Goal: Task Accomplishment & Management: Complete application form

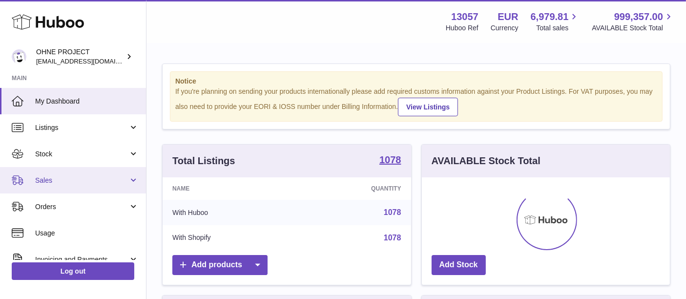
scroll to position [152, 249]
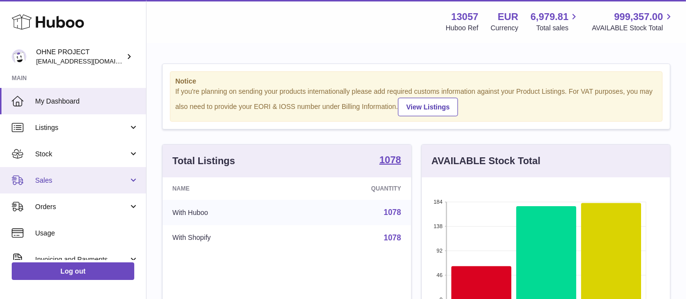
click at [105, 188] on link "Sales" at bounding box center [73, 180] width 146 height 26
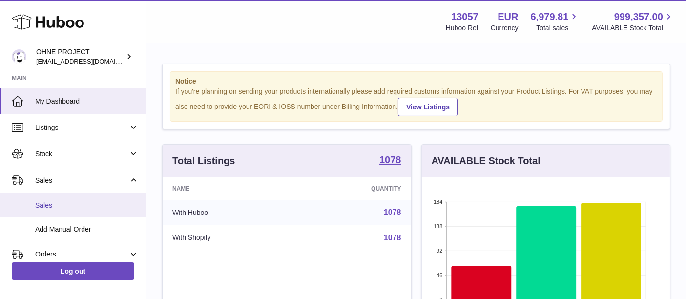
click at [99, 209] on span "Sales" at bounding box center [87, 205] width 104 height 9
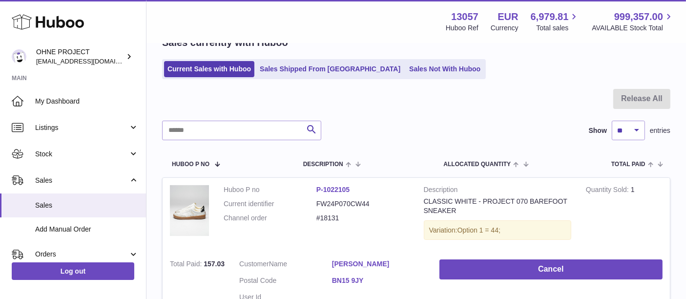
scroll to position [49, 0]
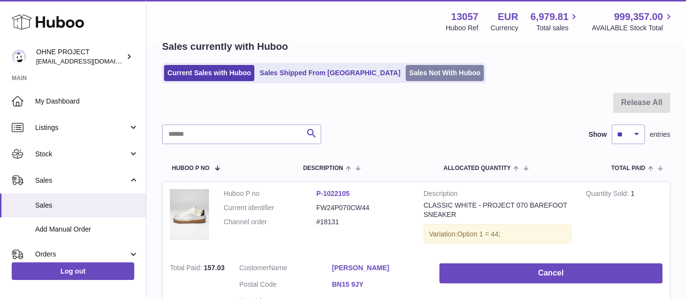
click at [424, 79] on link "Sales Not With Huboo" at bounding box center [445, 73] width 78 height 16
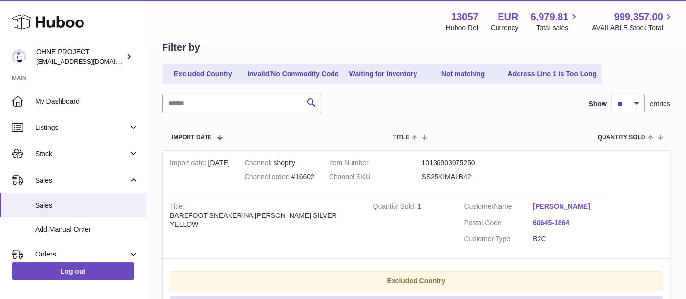
scroll to position [69, 0]
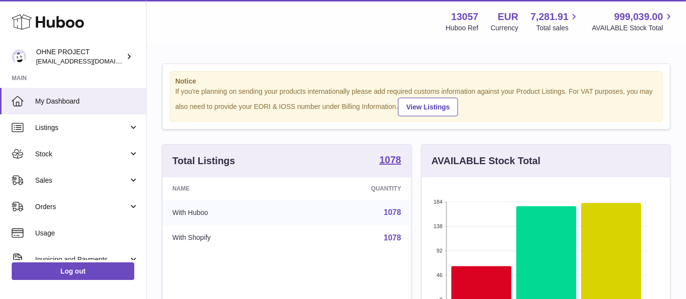
scroll to position [152, 249]
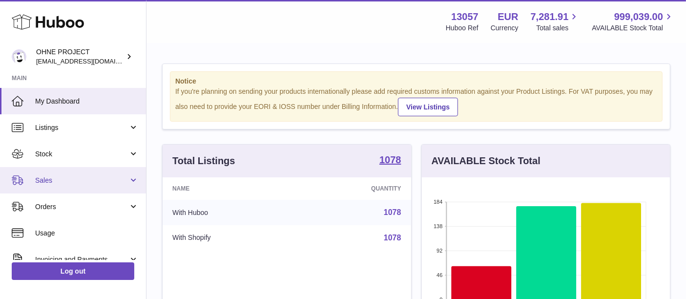
click at [81, 179] on span "Sales" at bounding box center [81, 180] width 93 height 9
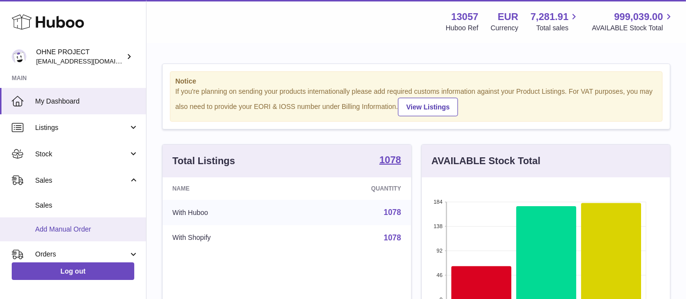
click at [85, 225] on span "Add Manual Order" at bounding box center [87, 229] width 104 height 9
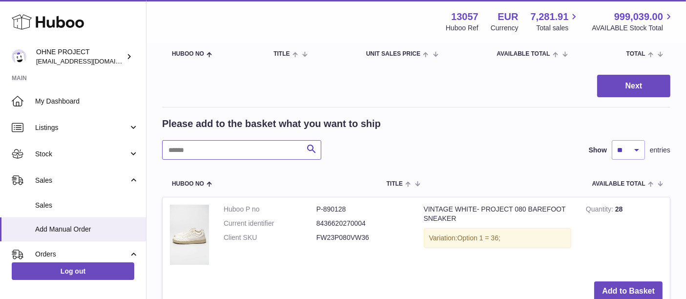
click at [258, 151] on input "text" at bounding box center [241, 150] width 159 height 20
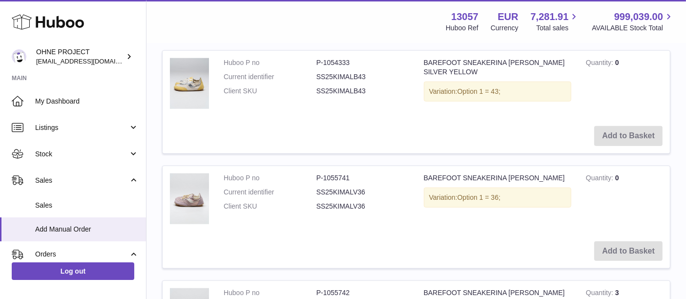
scroll to position [1278, 0]
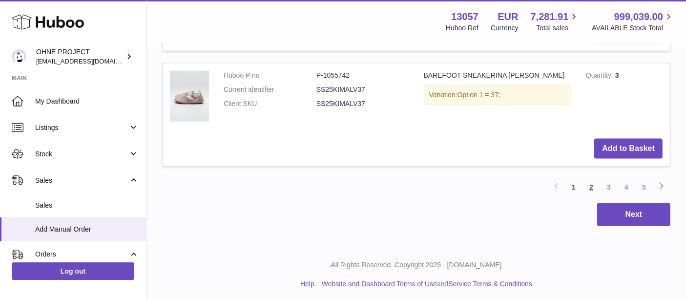
type input "****"
click at [588, 184] on link "2" at bounding box center [592, 187] width 18 height 18
click at [608, 186] on link "3" at bounding box center [609, 187] width 18 height 18
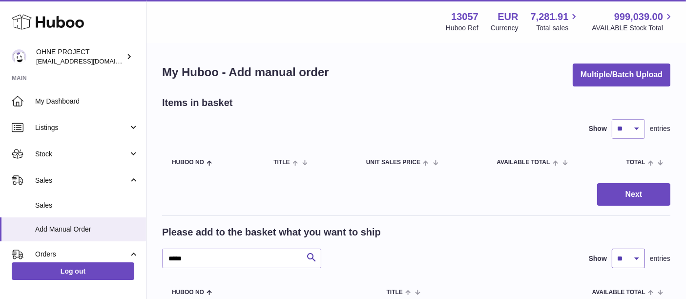
click at [627, 259] on select "** ** ** ***" at bounding box center [628, 259] width 33 height 20
select select "***"
click at [612, 249] on select "** ** ** ***" at bounding box center [628, 259] width 33 height 20
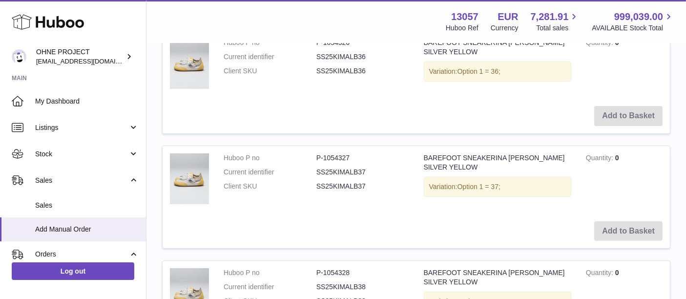
scroll to position [163, 0]
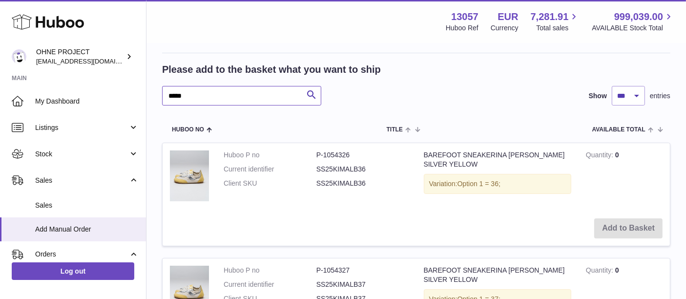
click at [273, 98] on input "****" at bounding box center [241, 96] width 159 height 20
type input "**********"
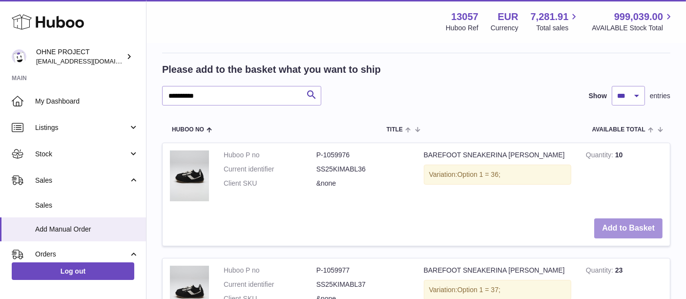
click at [640, 232] on button "Add to Basket" at bounding box center [628, 228] width 68 height 20
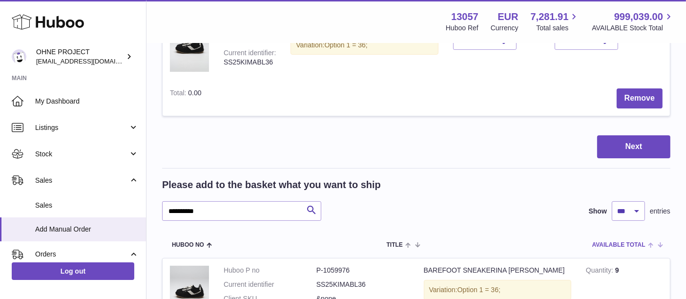
scroll to position [217, 0]
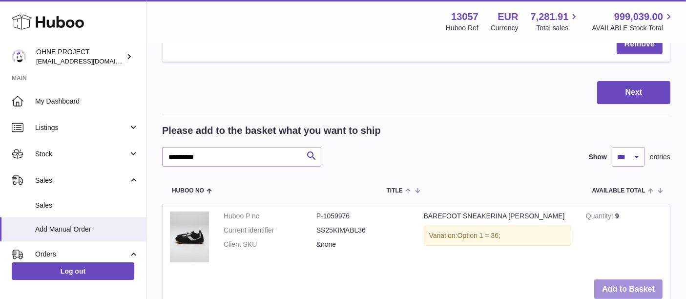
click at [626, 287] on button "Add to Basket" at bounding box center [628, 289] width 68 height 20
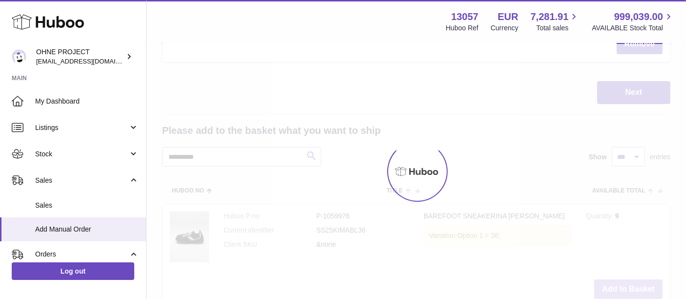
type input "*"
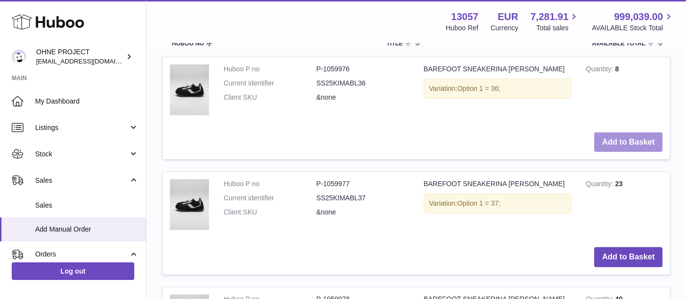
scroll to position [379, 0]
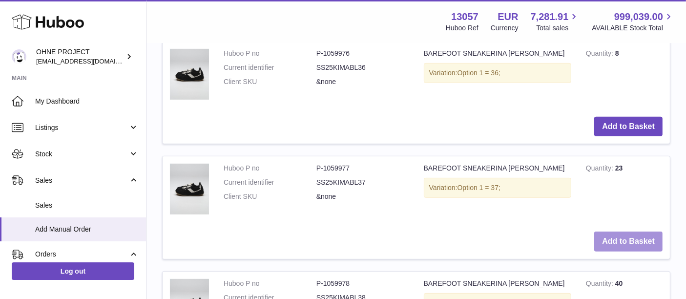
click at [625, 243] on button "Add to Basket" at bounding box center [628, 241] width 68 height 20
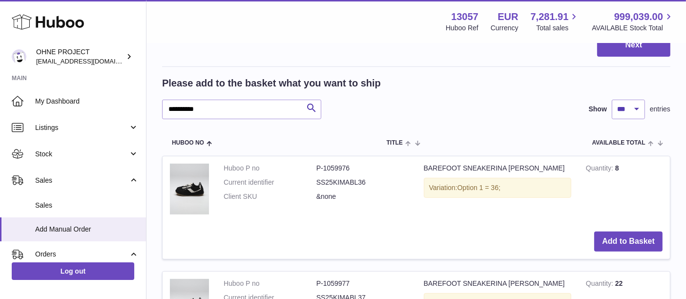
scroll to position [494, 0]
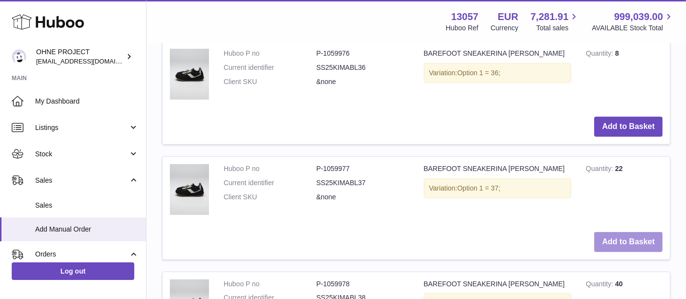
click at [613, 243] on button "Add to Basket" at bounding box center [628, 242] width 68 height 20
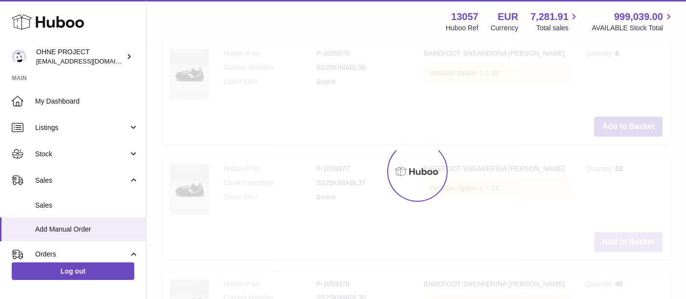
type input "*"
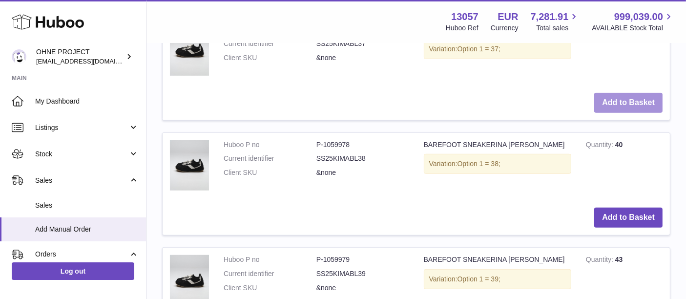
scroll to position [657, 0]
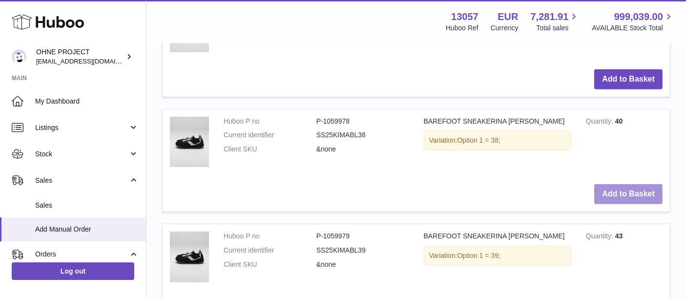
click at [616, 191] on button "Add to Basket" at bounding box center [628, 194] width 68 height 20
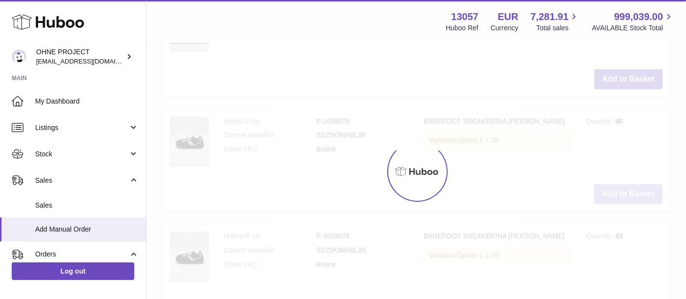
scroll to position [772, 0]
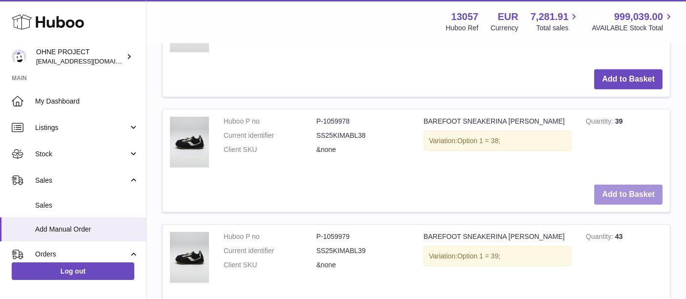
click at [616, 192] on button "Add to Basket" at bounding box center [628, 195] width 68 height 20
click at [615, 193] on button "Add to Basket" at bounding box center [628, 195] width 68 height 20
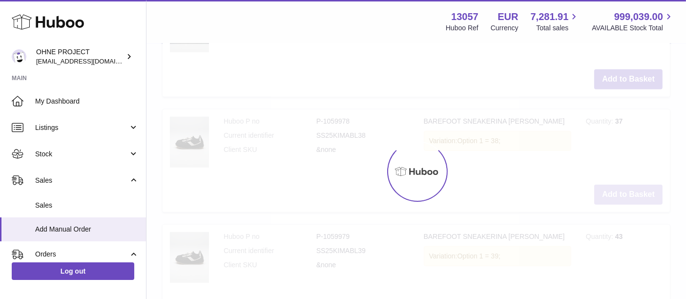
type input "*"
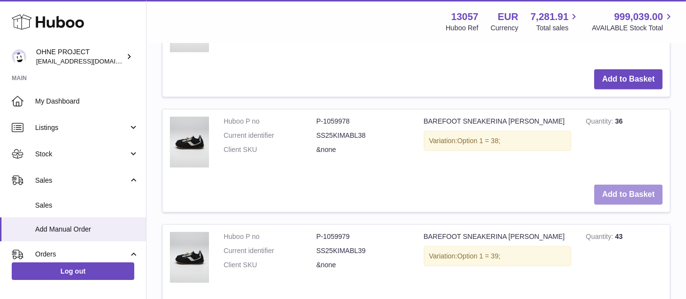
scroll to position [826, 0]
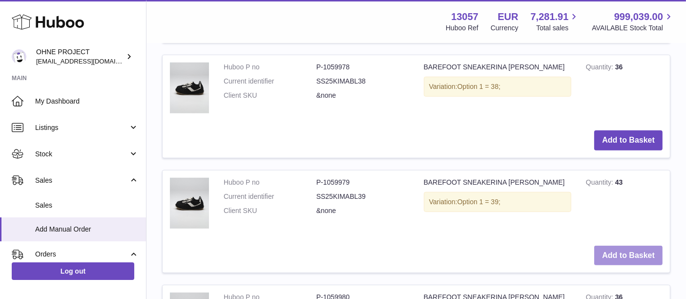
click at [617, 251] on button "Add to Basket" at bounding box center [628, 256] width 68 height 20
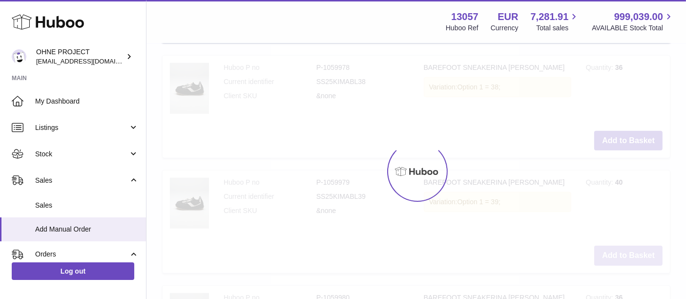
type input "*"
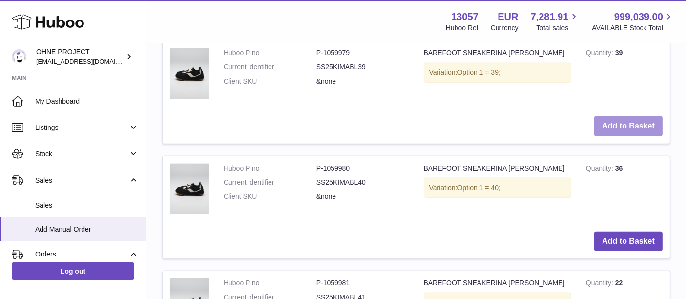
scroll to position [1104, 0]
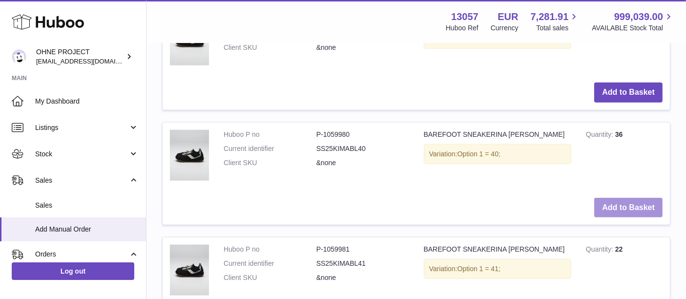
click at [612, 207] on button "Add to Basket" at bounding box center [628, 208] width 68 height 20
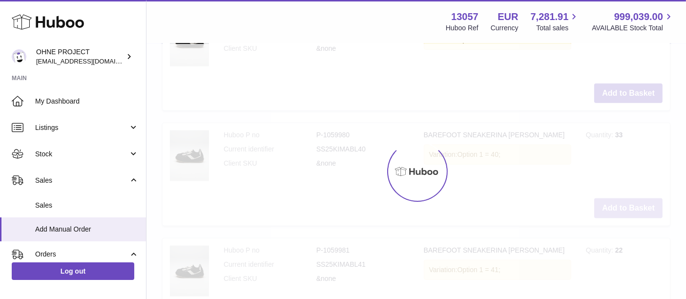
type input "*"
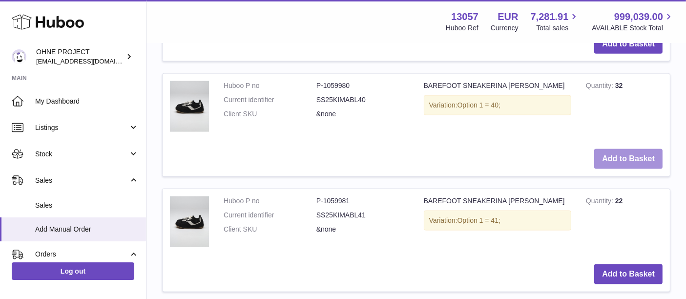
scroll to position [1327, 0]
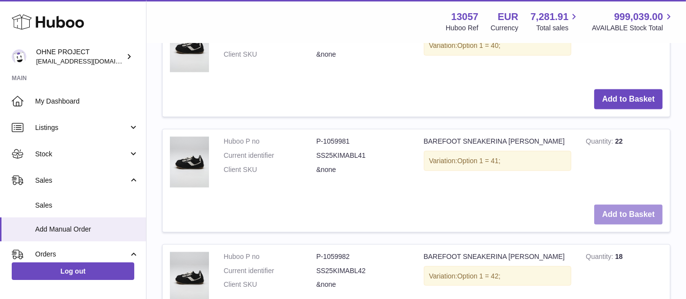
click at [621, 211] on button "Add to Basket" at bounding box center [628, 215] width 68 height 20
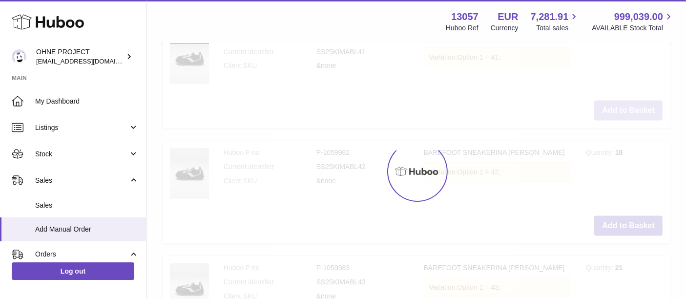
type input "*"
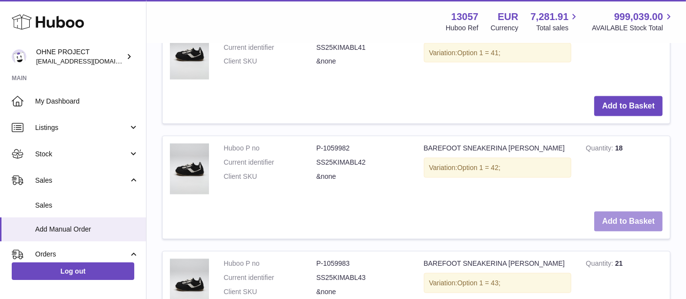
click at [604, 218] on button "Add to Basket" at bounding box center [628, 221] width 68 height 20
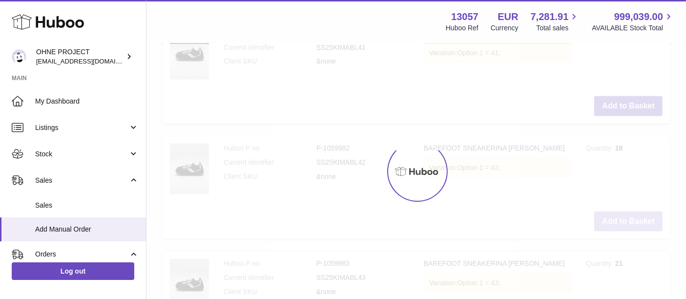
scroll to position [1665, 0]
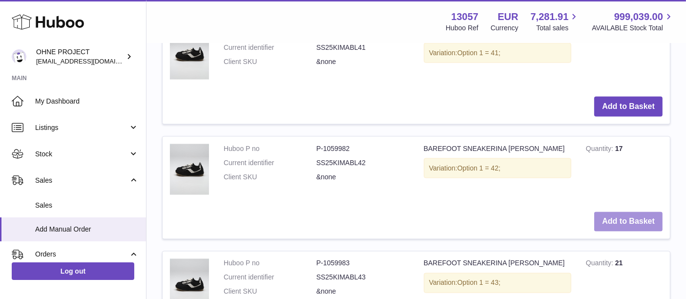
click at [604, 218] on button "Add to Basket" at bounding box center [628, 222] width 68 height 20
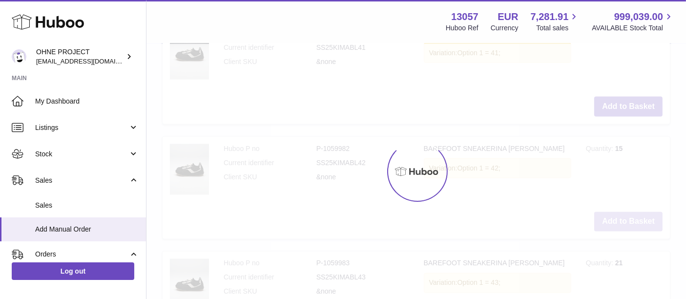
type input "*"
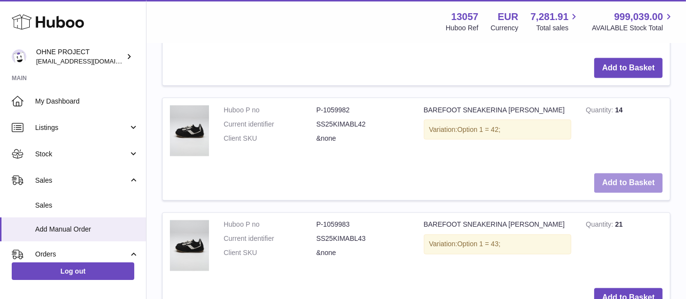
scroll to position [1719, 0]
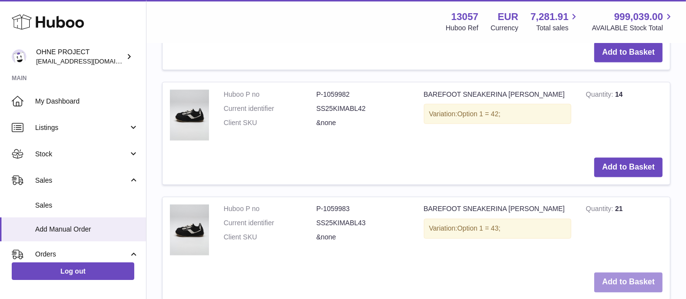
click at [648, 283] on button "Add to Basket" at bounding box center [628, 283] width 68 height 20
click at [630, 277] on button "Add to Basket" at bounding box center [628, 283] width 68 height 20
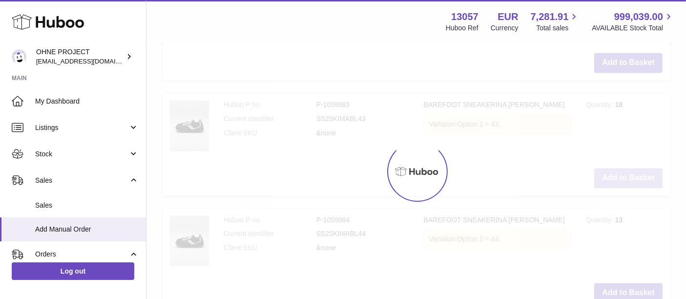
type input "*"
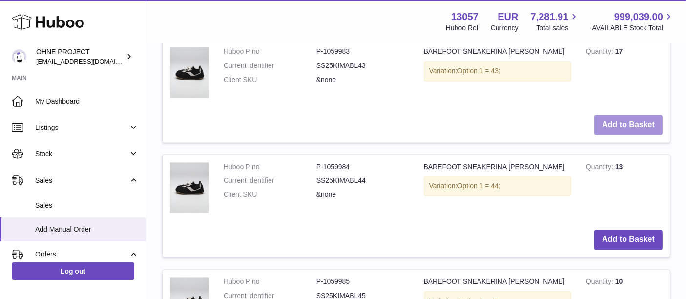
scroll to position [1996, 0]
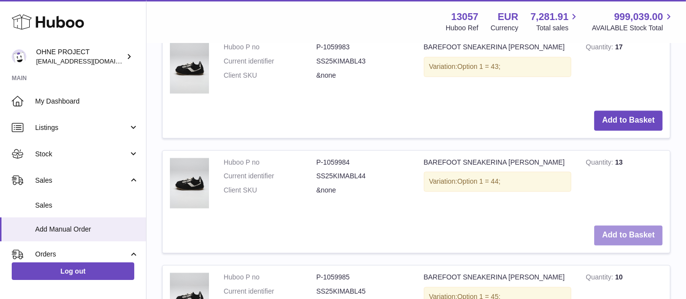
click at [635, 230] on button "Add to Basket" at bounding box center [628, 235] width 68 height 20
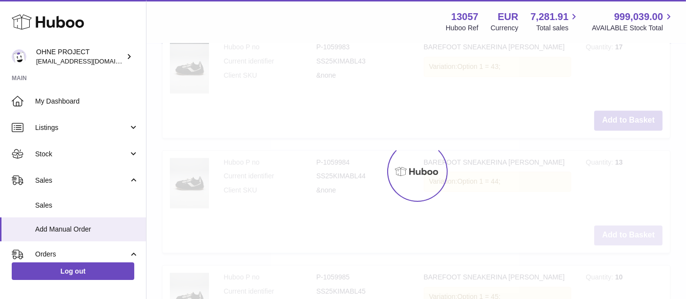
scroll to position [2111, 0]
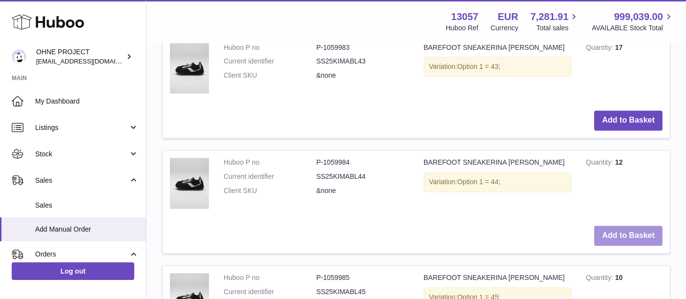
click at [635, 230] on button "Add to Basket" at bounding box center [628, 236] width 68 height 20
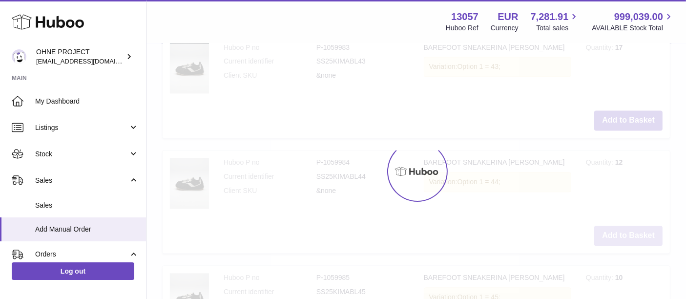
type input "*"
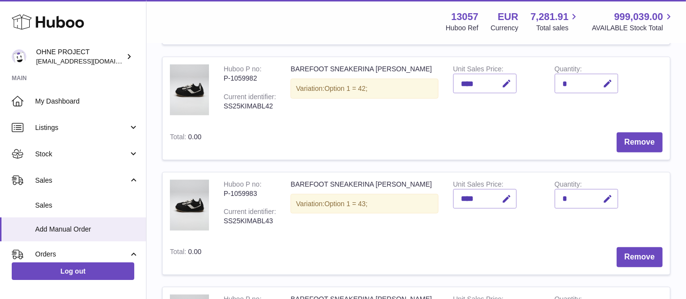
scroll to position [972, 0]
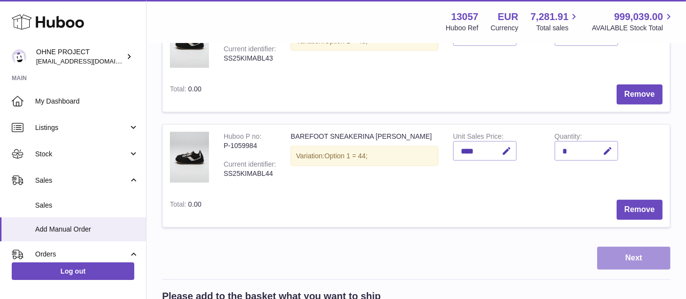
click at [624, 252] on button "Next" at bounding box center [633, 258] width 73 height 23
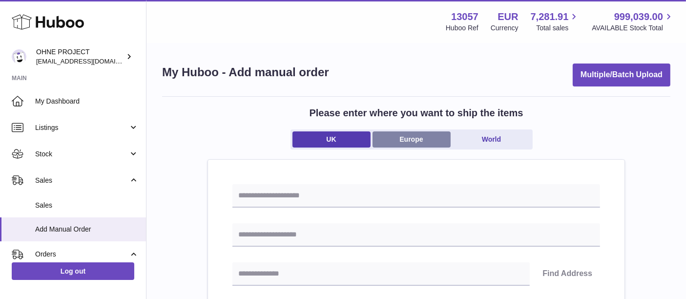
click at [426, 146] on link "Europe" at bounding box center [412, 139] width 78 height 16
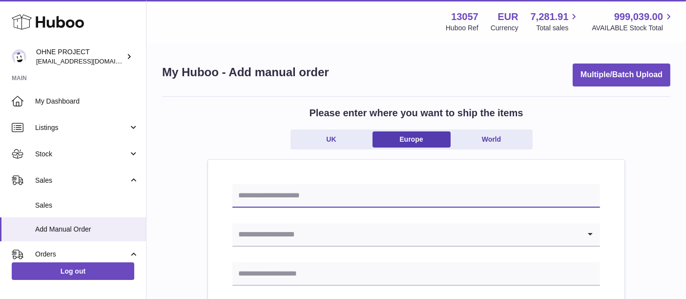
drag, startPoint x: 399, startPoint y: 188, endPoint x: 402, endPoint y: 172, distance: 15.9
click at [399, 188] on input "text" at bounding box center [416, 195] width 368 height 23
type input "**********"
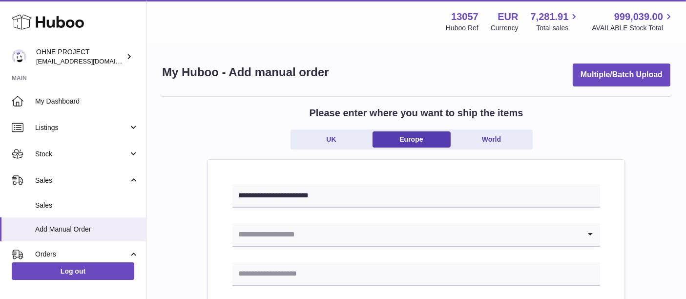
click at [364, 239] on input "Search for option" at bounding box center [406, 234] width 348 height 22
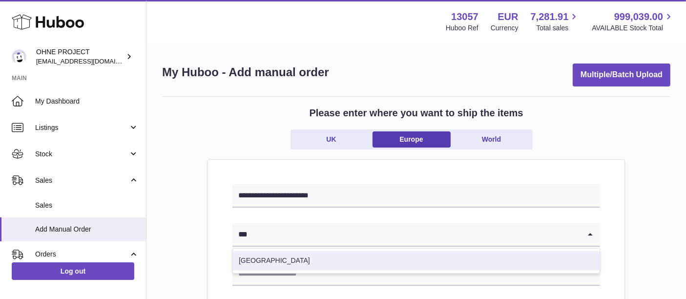
drag, startPoint x: 370, startPoint y: 261, endPoint x: 364, endPoint y: 262, distance: 5.9
click at [370, 261] on li "Spain" at bounding box center [416, 261] width 367 height 20
type input "***"
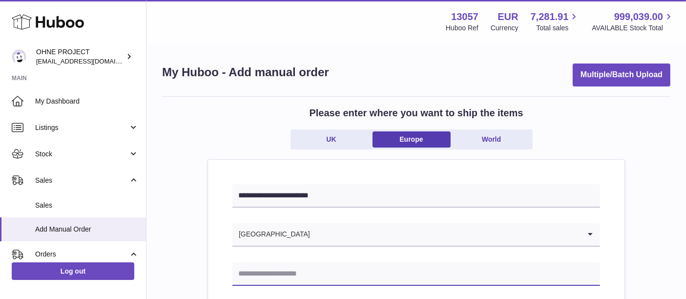
click at [323, 275] on input "text" at bounding box center [416, 273] width 368 height 23
type input "**********"
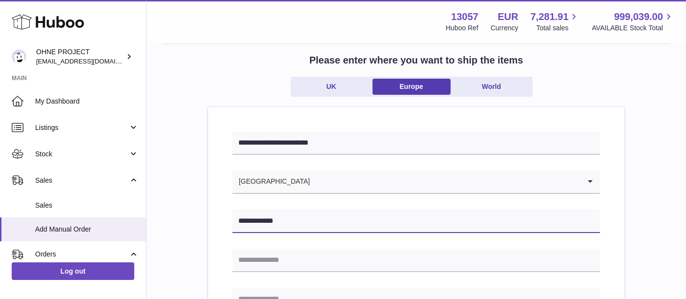
scroll to position [108, 0]
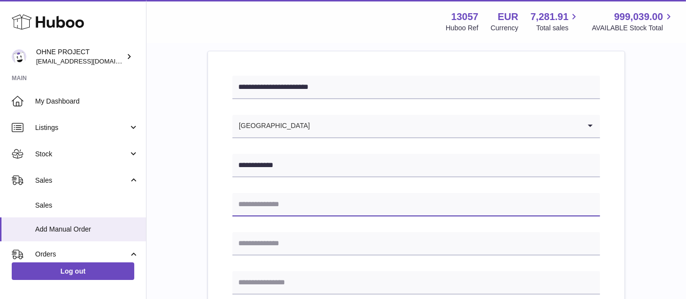
click at [326, 199] on input "text" at bounding box center [416, 204] width 368 height 23
type input "**********"
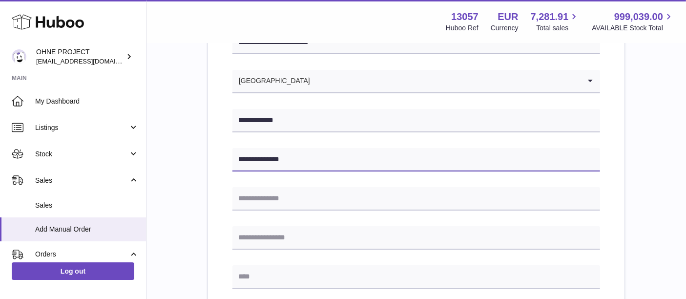
scroll to position [217, 0]
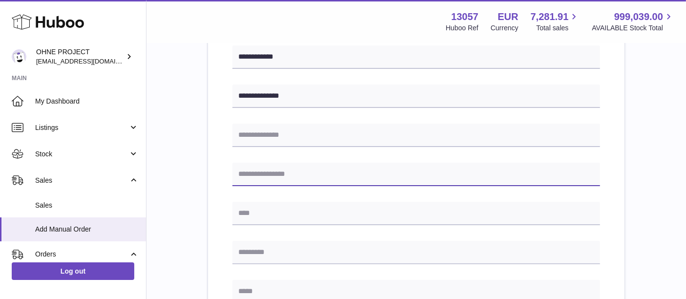
click at [306, 178] on input "text" at bounding box center [416, 174] width 368 height 23
type input "******"
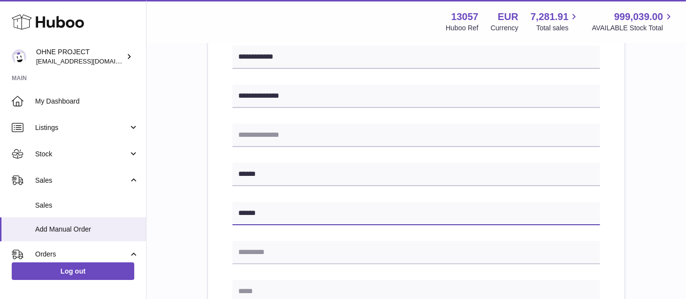
type input "******"
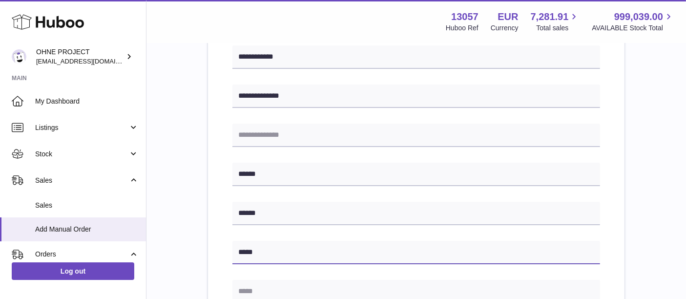
type input "*****"
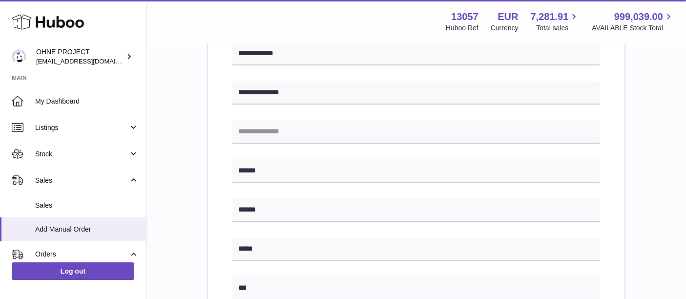
type input "*********"
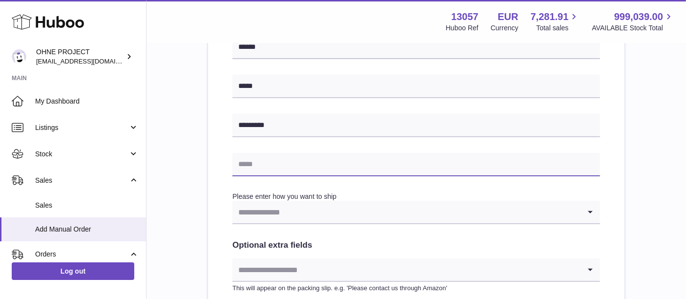
click at [292, 164] on input "text" at bounding box center [416, 164] width 368 height 23
type input "**********"
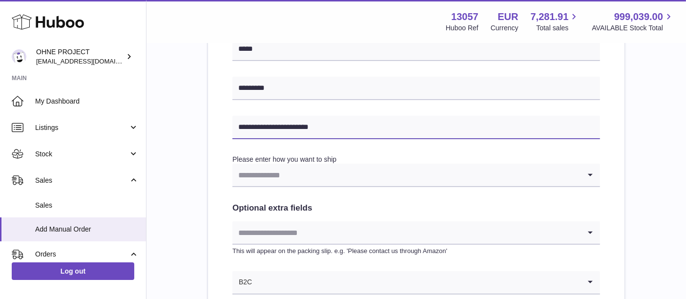
scroll to position [437, 0]
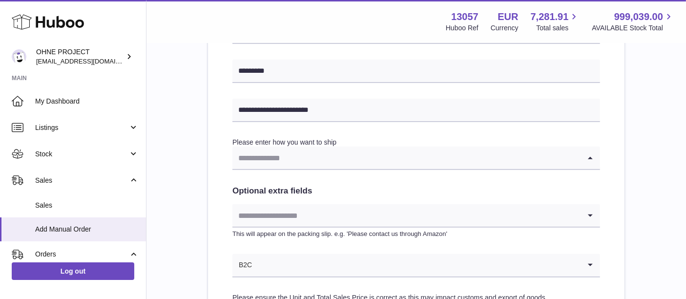
click at [290, 163] on input "Search for option" at bounding box center [406, 158] width 348 height 22
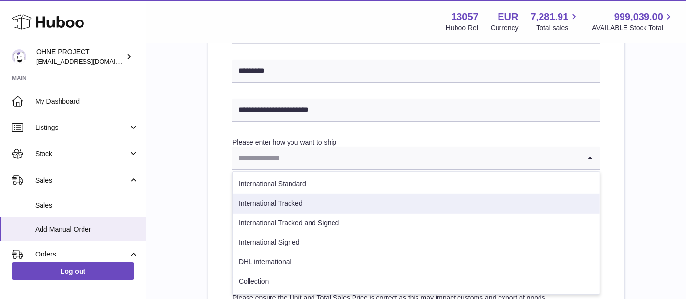
click at [296, 179] on li "International Standard" at bounding box center [416, 184] width 367 height 20
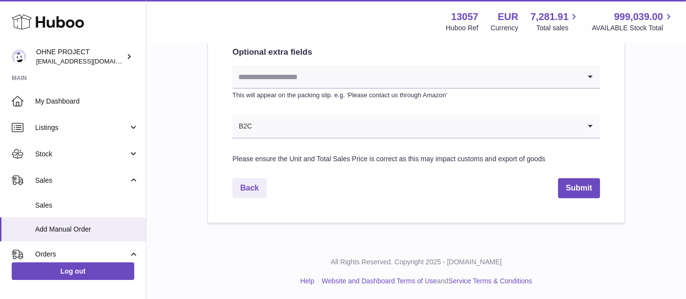
scroll to position [576, 0]
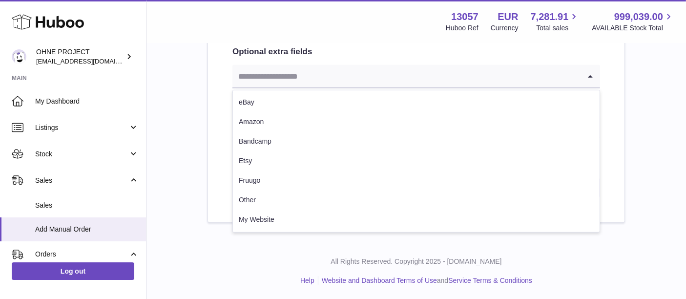
click at [322, 70] on input "Search for option" at bounding box center [406, 76] width 348 height 22
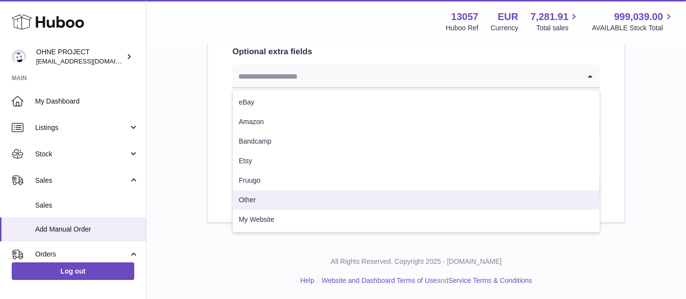
click at [282, 209] on li "Other" at bounding box center [416, 200] width 367 height 20
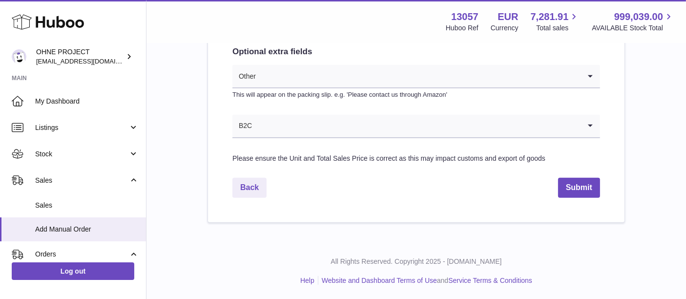
click at [290, 128] on input "Search for option" at bounding box center [416, 126] width 328 height 22
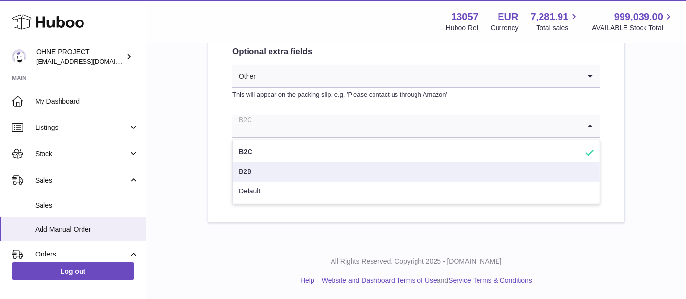
click at [284, 171] on li "B2B" at bounding box center [416, 172] width 367 height 20
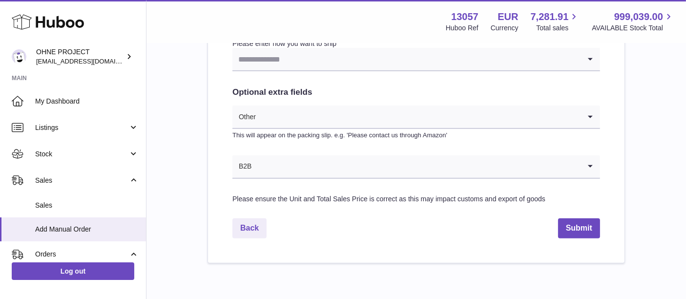
scroll to position [467, 0]
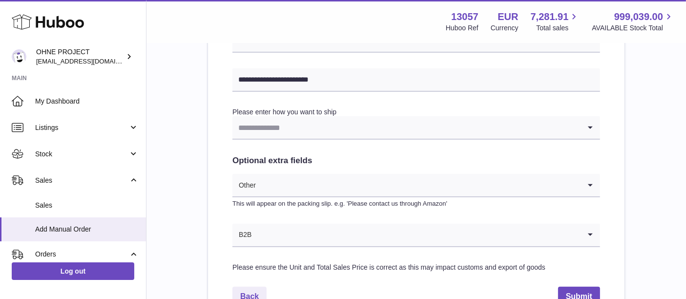
click at [296, 124] on input "Search for option" at bounding box center [406, 127] width 348 height 22
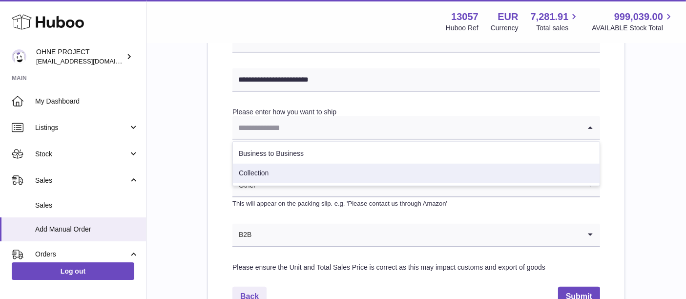
click at [296, 172] on li "Collection" at bounding box center [416, 174] width 367 height 20
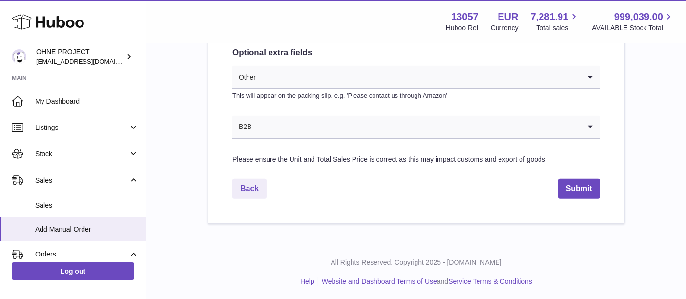
scroll to position [576, 0]
click at [583, 190] on button "Submit" at bounding box center [579, 188] width 42 height 20
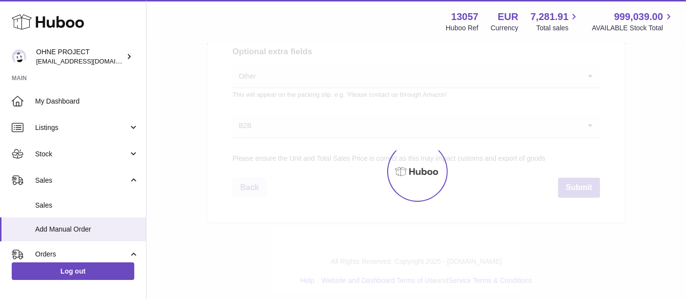
select select "***"
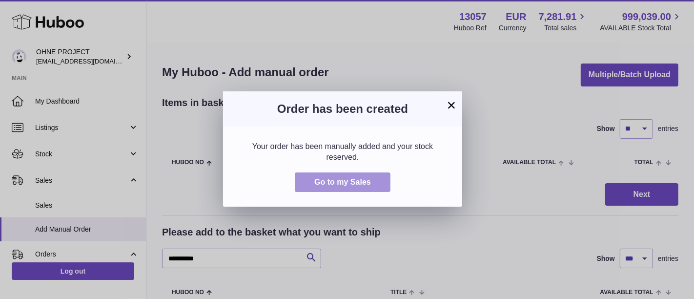
click at [364, 181] on span "Go to my Sales" at bounding box center [343, 182] width 57 height 8
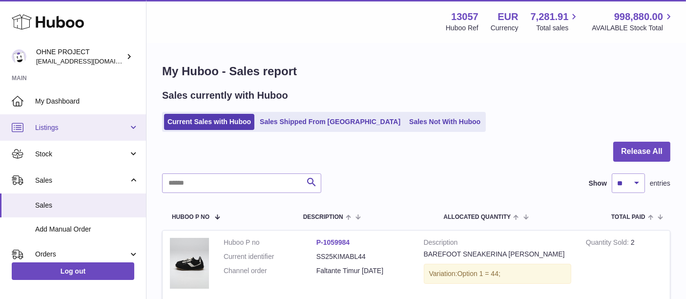
click at [86, 123] on span "Listings" at bounding box center [81, 127] width 93 height 9
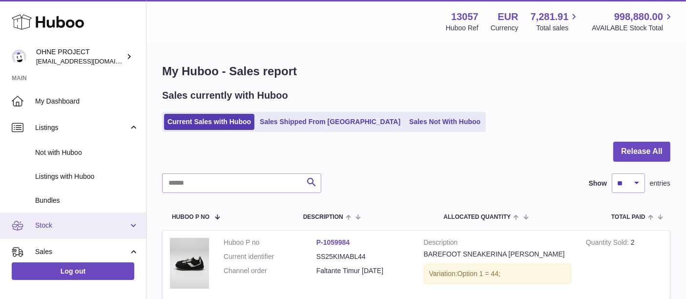
click at [73, 227] on span "Stock" at bounding box center [81, 225] width 93 height 9
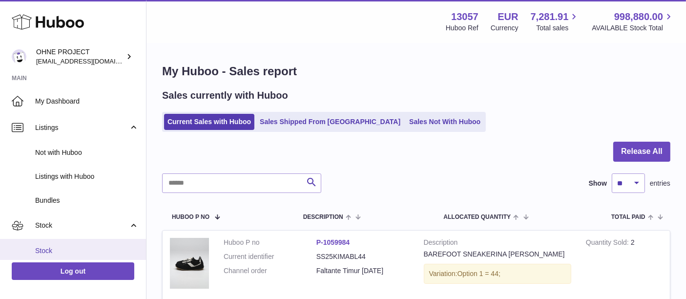
click at [73, 239] on link "Stock" at bounding box center [73, 251] width 146 height 24
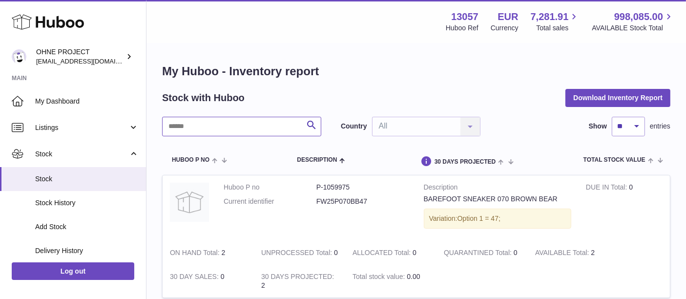
click at [238, 126] on input "text" at bounding box center [241, 127] width 159 height 20
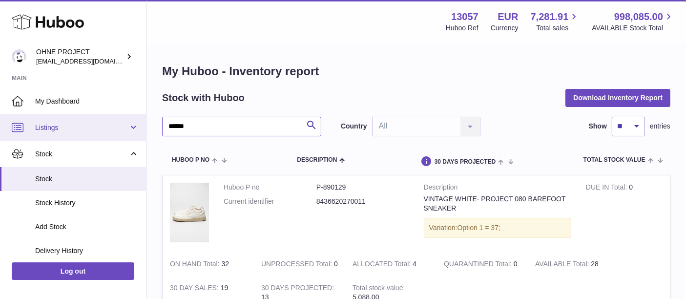
drag, startPoint x: 237, startPoint y: 126, endPoint x: 78, endPoint y: 132, distance: 158.8
click at [78, 132] on div "Huboo OHNE PROJECT [EMAIL_ADDRESS][DOMAIN_NAME] Main My Dashboard Listings Not …" at bounding box center [343, 199] width 686 height 399
drag, startPoint x: 210, startPoint y: 127, endPoint x: 103, endPoint y: 123, distance: 107.0
click at [104, 125] on div "Huboo OHNE PROJECT [EMAIL_ADDRESS][DOMAIN_NAME] Main My Dashboard Listings Not …" at bounding box center [343, 198] width 686 height 397
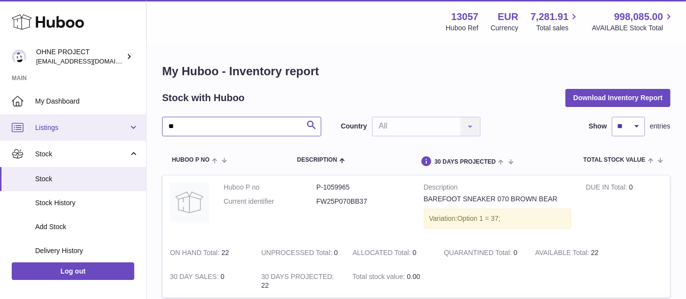
drag, startPoint x: 190, startPoint y: 134, endPoint x: 83, endPoint y: 133, distance: 107.9
paste input "****"
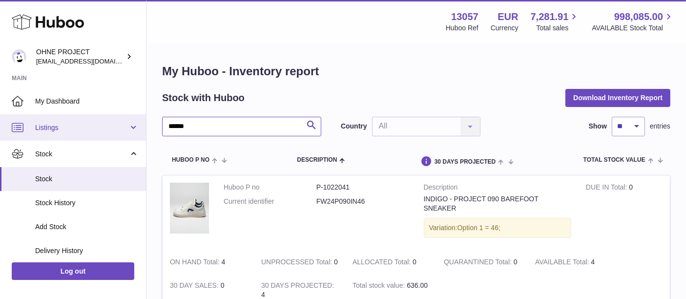
drag, startPoint x: 201, startPoint y: 130, endPoint x: 95, endPoint y: 124, distance: 106.7
type input "*******"
click at [71, 132] on link "Listings" at bounding box center [73, 127] width 146 height 26
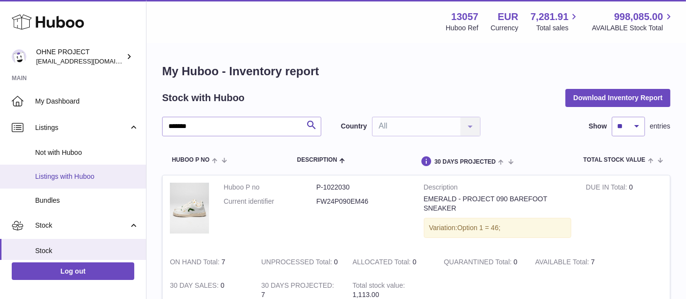
click at [68, 172] on span "Listings with Huboo" at bounding box center [87, 176] width 104 height 9
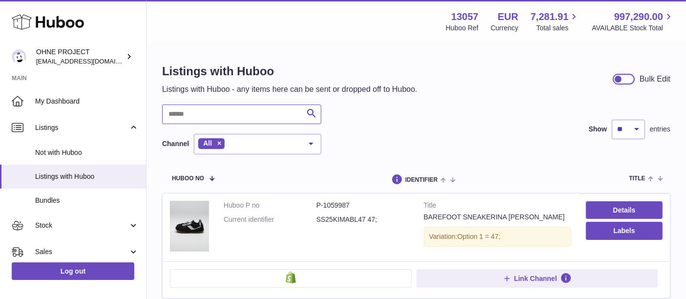
click at [220, 120] on input "text" at bounding box center [241, 115] width 159 height 20
click at [232, 110] on input "text" at bounding box center [241, 115] width 159 height 20
paste input "********"
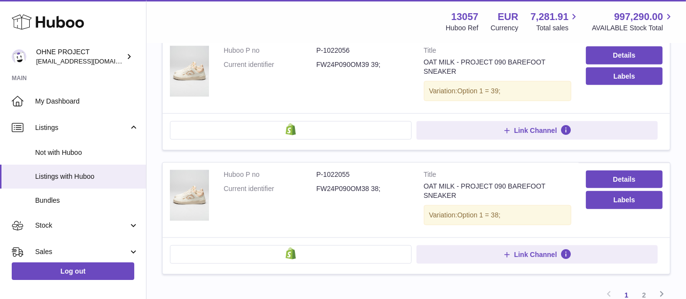
scroll to position [1222, 0]
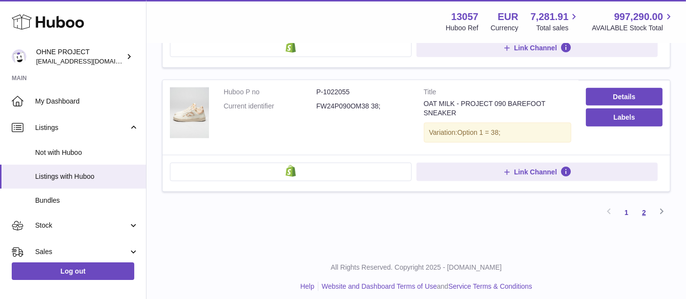
click at [642, 207] on link "2" at bounding box center [644, 213] width 18 height 18
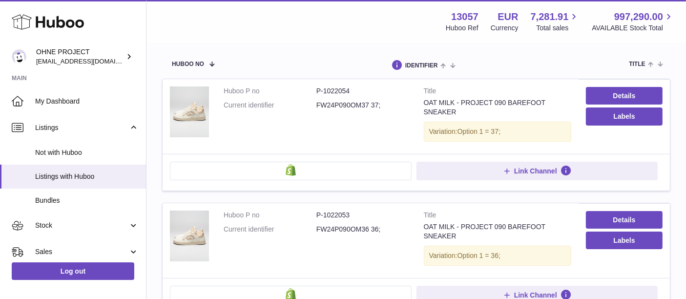
scroll to position [98, 0]
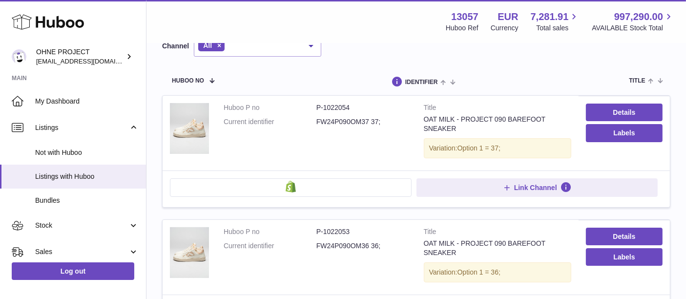
click at [345, 106] on dd "P-1022054" at bounding box center [362, 107] width 93 height 9
copy dd "1022054"
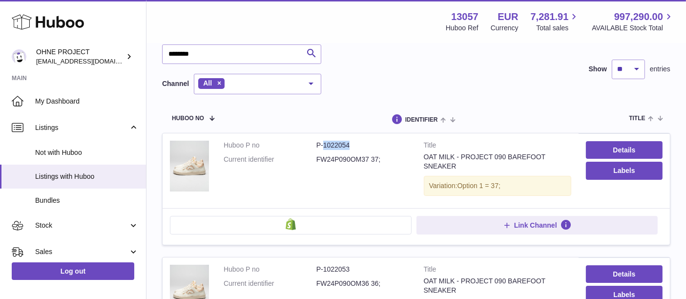
scroll to position [43, 0]
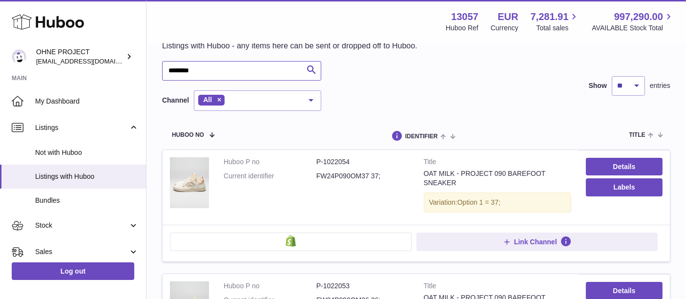
drag, startPoint x: 213, startPoint y: 72, endPoint x: 141, endPoint y: 71, distance: 71.8
click at [141, 71] on div "Huboo OHNE PROJECT internalAdmin-13057@internal.huboo.com Main My Dashboard Lis…" at bounding box center [343, 228] width 686 height 543
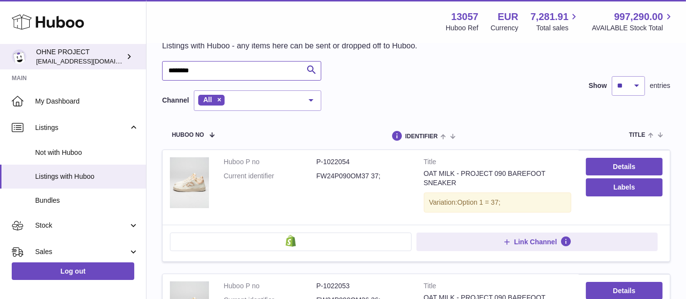
paste input "text"
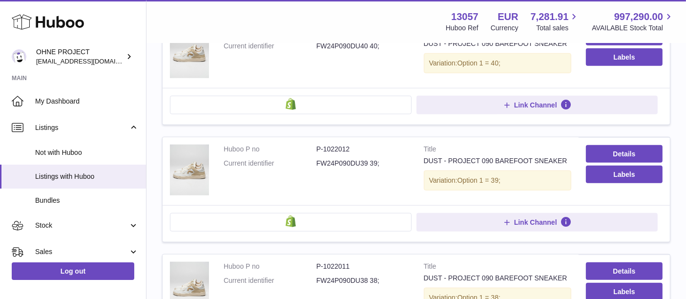
scroll to position [1129, 0]
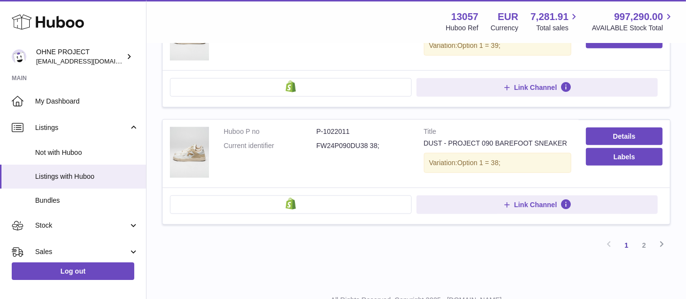
click at [646, 241] on link "2" at bounding box center [644, 245] width 18 height 18
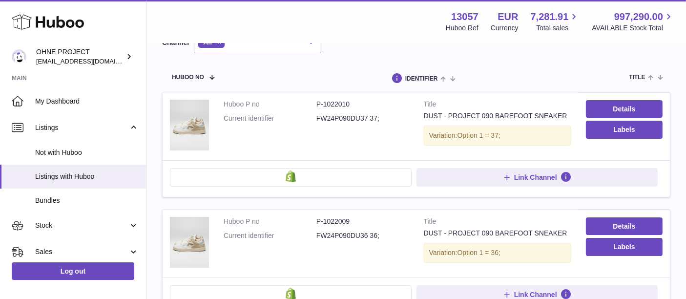
scroll to position [98, 0]
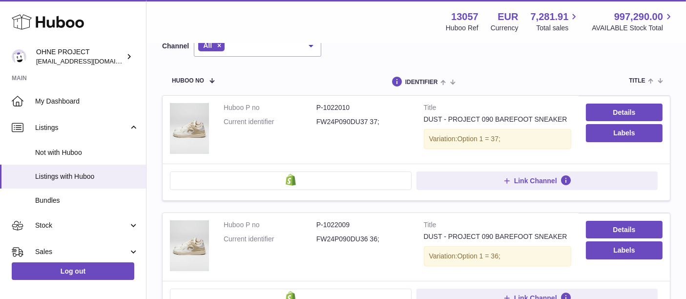
click at [337, 106] on dd "P-1022010" at bounding box center [362, 107] width 93 height 9
copy dd "1022010"
click at [187, 126] on img at bounding box center [189, 128] width 39 height 51
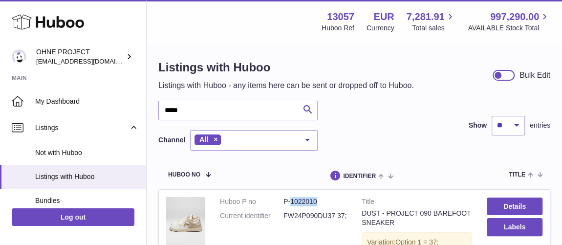
scroll to position [0, 0]
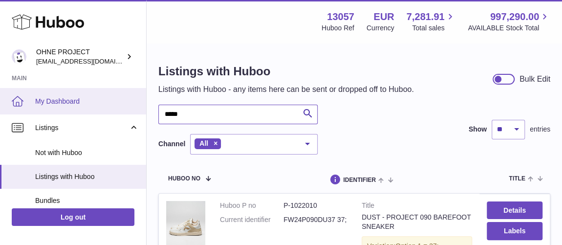
drag, startPoint x: 203, startPoint y: 112, endPoint x: 143, endPoint y: 113, distance: 60.1
paste input "*******"
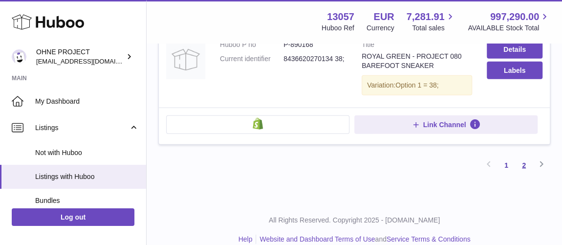
click at [522, 156] on link "2" at bounding box center [524, 165] width 18 height 18
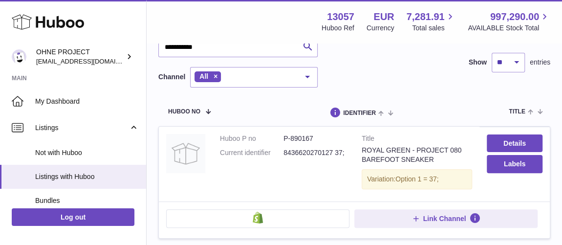
scroll to position [133, 0]
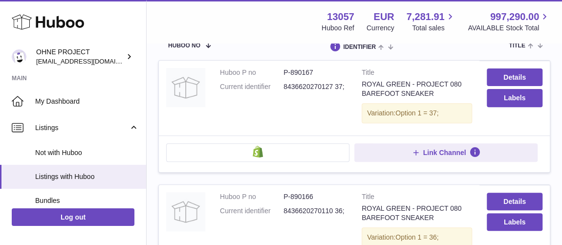
click at [308, 73] on dd "P-890167" at bounding box center [314, 72] width 63 height 9
copy dd "890167"
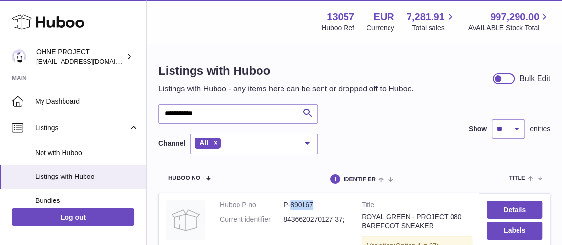
scroll to position [0, 0]
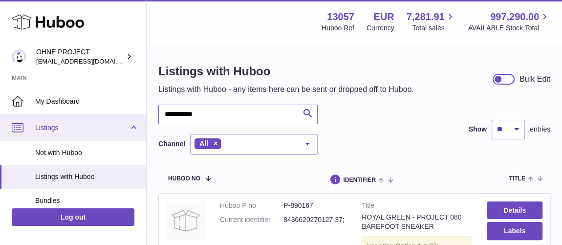
drag, startPoint x: 216, startPoint y: 120, endPoint x: 135, endPoint y: 119, distance: 81.6
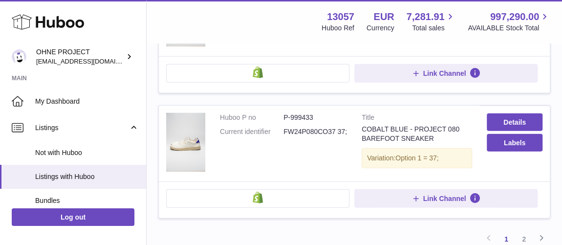
scroll to position [1243, 0]
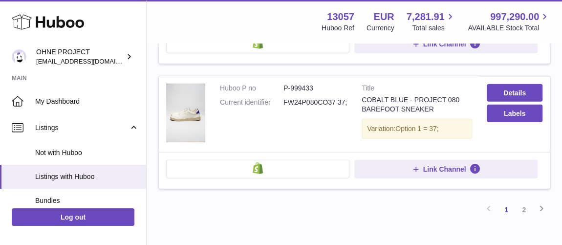
click at [305, 84] on dd "P-999433" at bounding box center [314, 88] width 63 height 9
copy dd "999433"
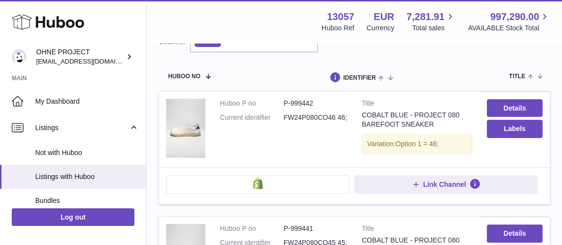
scroll to position [0, 0]
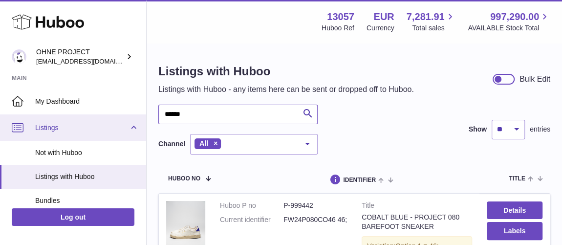
drag, startPoint x: 196, startPoint y: 119, endPoint x: 123, endPoint y: 118, distance: 73.3
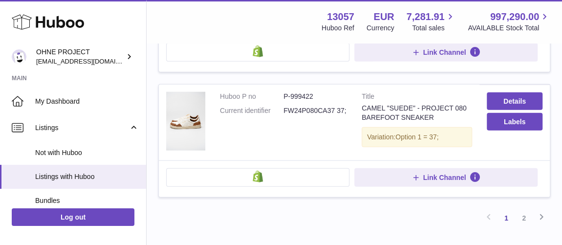
scroll to position [1243, 0]
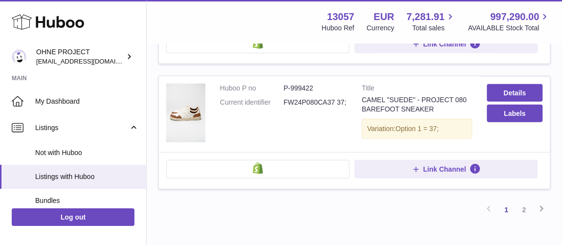
click at [301, 84] on dd "P-999422" at bounding box center [314, 88] width 63 height 9
copy dd "999422"
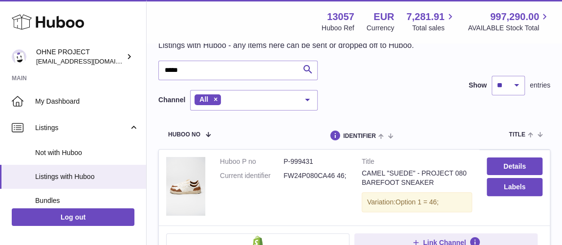
scroll to position [0, 0]
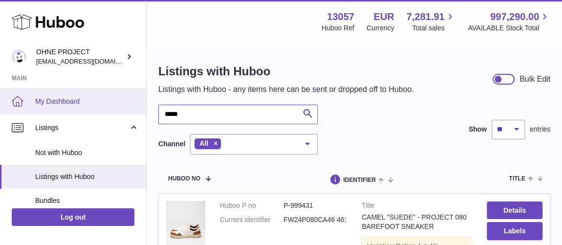
drag, startPoint x: 196, startPoint y: 111, endPoint x: 142, endPoint y: 108, distance: 54.3
paste input "*****"
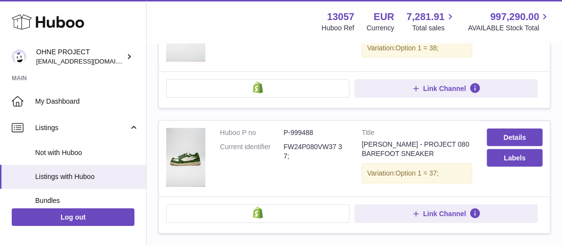
scroll to position [1243, 0]
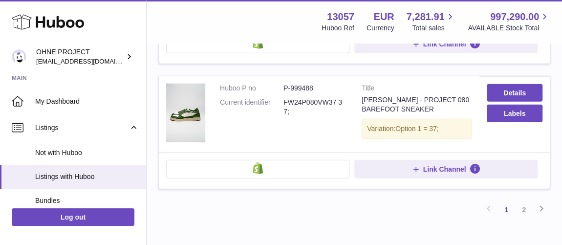
click at [306, 84] on dd "P-999488" at bounding box center [314, 88] width 63 height 9
copy dd "999488"
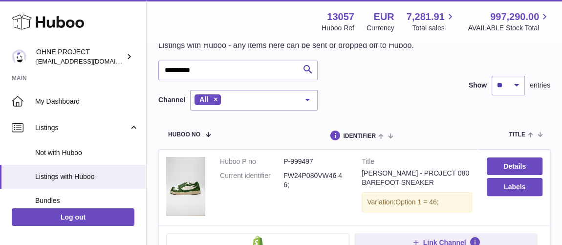
scroll to position [0, 0]
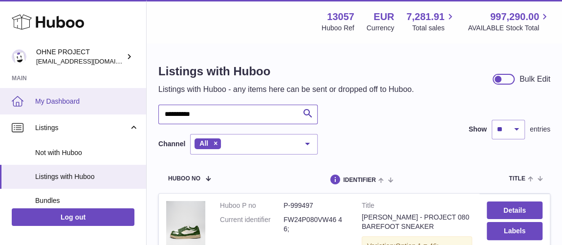
drag, startPoint x: 216, startPoint y: 117, endPoint x: 126, endPoint y: 110, distance: 90.6
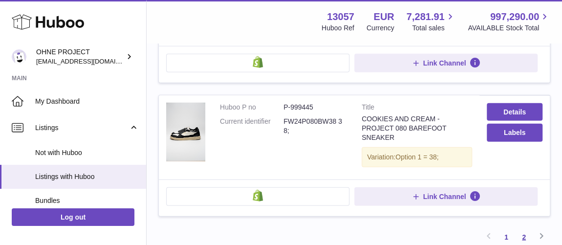
click at [518, 228] on link "2" at bounding box center [524, 237] width 18 height 18
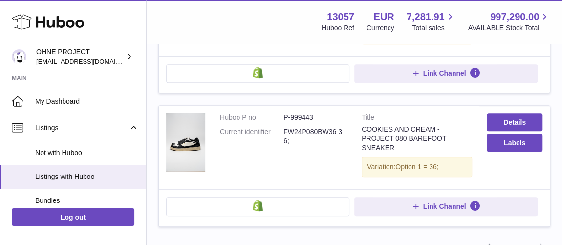
scroll to position [133, 0]
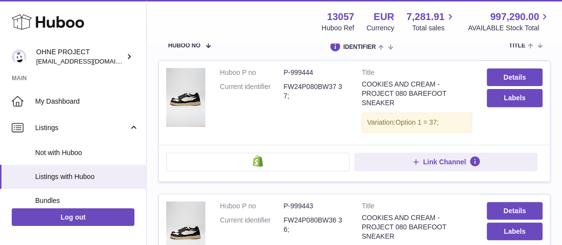
click at [308, 74] on dd "P-999444" at bounding box center [314, 72] width 63 height 9
copy dd "999444"
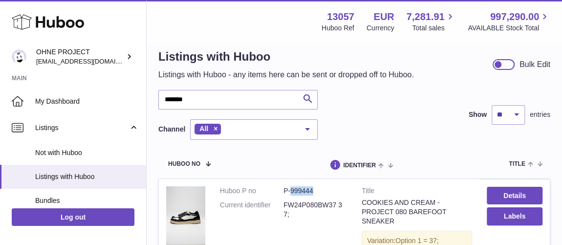
scroll to position [0, 0]
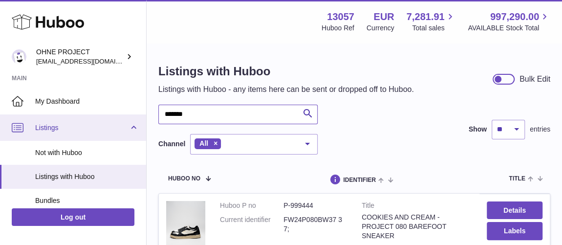
drag, startPoint x: 169, startPoint y: 115, endPoint x: 101, endPoint y: 115, distance: 67.9
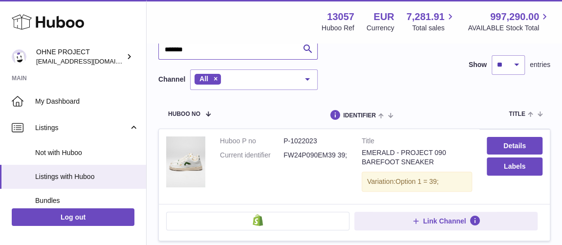
scroll to position [44, 0]
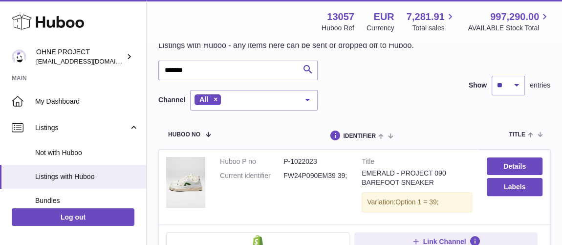
click at [203, 81] on div "******* Search Channel All All eBay Amazon Shopify Woocommerce Etsy No elements…" at bounding box center [237, 86] width 159 height 50
drag, startPoint x: 202, startPoint y: 75, endPoint x: 132, endPoint y: 74, distance: 69.9
click at [132, 74] on div "Huboo OHNE PROJECT internalAdmin-13057@internal.huboo.com Main My Dashboard Lis…" at bounding box center [281, 153] width 562 height 394
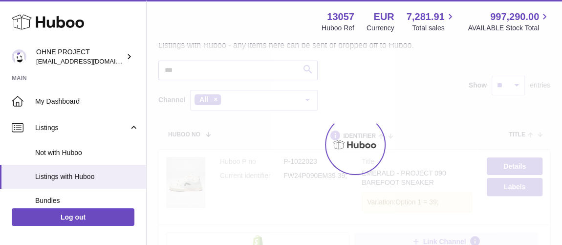
scroll to position [25, 0]
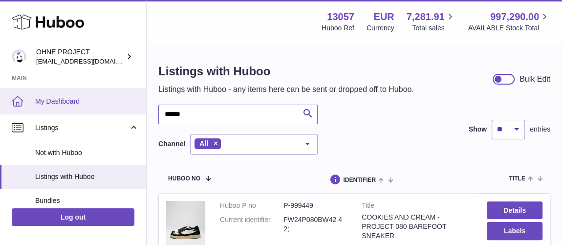
drag, startPoint x: 197, startPoint y: 110, endPoint x: 131, endPoint y: 110, distance: 65.4
click at [132, 110] on div "Huboo OHNE PROJECT internalAdmin-13057@internal.huboo.com Main My Dashboard Lis…" at bounding box center [281, 201] width 562 height 403
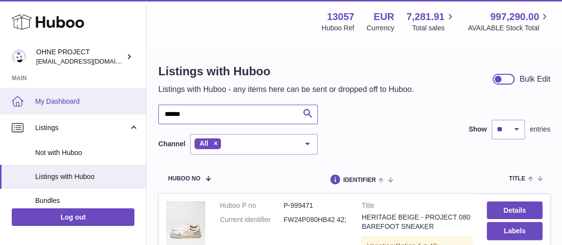
drag, startPoint x: 193, startPoint y: 115, endPoint x: 136, endPoint y: 113, distance: 57.2
click at [136, 113] on div "Huboo OHNE PROJECT internalAdmin-13057@internal.huboo.com Main My Dashboard Lis…" at bounding box center [281, 197] width 562 height 395
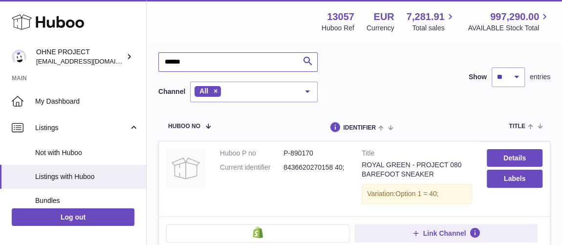
scroll to position [44, 0]
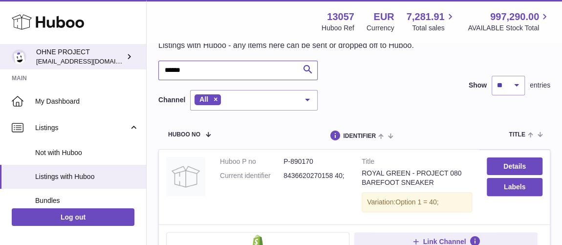
drag, startPoint x: 203, startPoint y: 68, endPoint x: 105, endPoint y: 67, distance: 98.2
click at [105, 68] on div "Huboo OHNE PROJECT internalAdmin-13057@internal.huboo.com Main My Dashboard Lis…" at bounding box center [281, 153] width 562 height 394
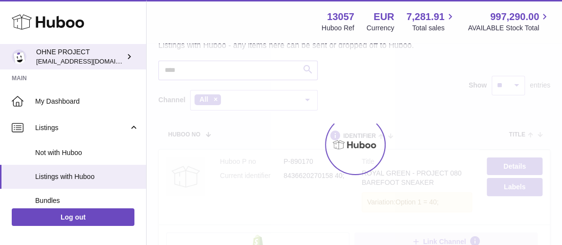
scroll to position [25, 0]
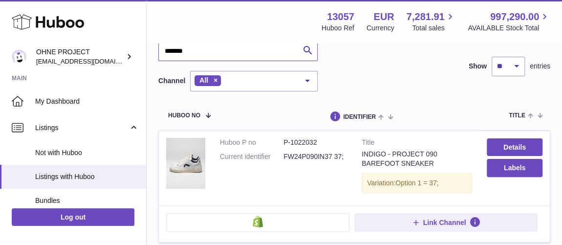
scroll to position [44, 0]
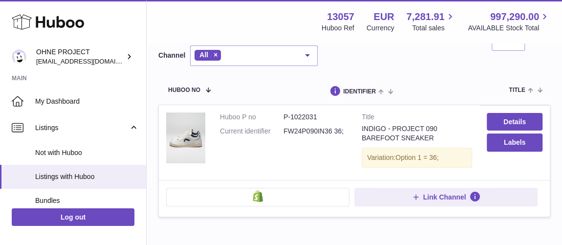
scroll to position [44, 0]
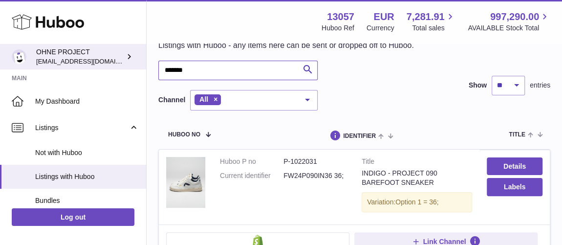
drag, startPoint x: 203, startPoint y: 71, endPoint x: 117, endPoint y: 68, distance: 86.0
click at [119, 69] on div "Huboo OHNE PROJECT internalAdmin-13057@internal.huboo.com Main My Dashboard Lis…" at bounding box center [281, 153] width 562 height 394
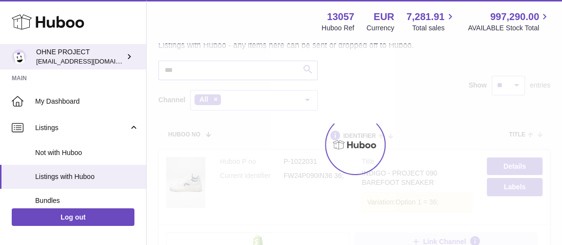
scroll to position [25, 0]
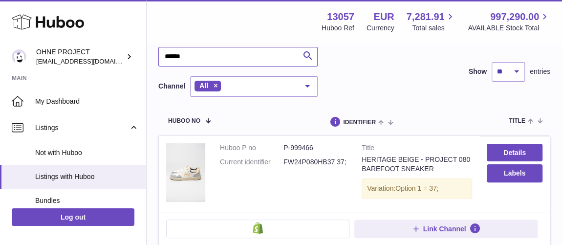
scroll to position [44, 0]
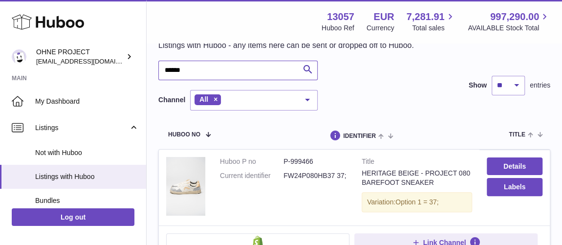
drag, startPoint x: 145, startPoint y: 72, endPoint x: 139, endPoint y: 72, distance: 5.9
click at [140, 72] on div "Huboo OHNE PROJECT internalAdmin-13057@internal.huboo.com Main My Dashboard Lis…" at bounding box center [281, 153] width 562 height 395
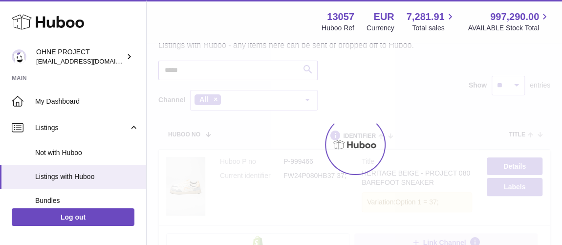
scroll to position [25, 0]
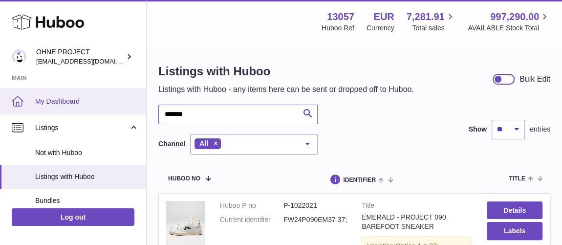
drag, startPoint x: 207, startPoint y: 110, endPoint x: 110, endPoint y: 108, distance: 96.7
click at [110, 108] on div "Huboo OHNE PROJECT internalAdmin-13057@internal.huboo.com Main My Dashboard Lis…" at bounding box center [281, 197] width 562 height 394
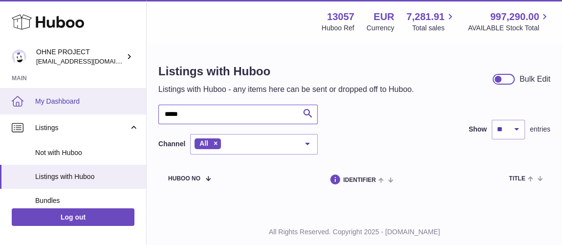
type input "******"
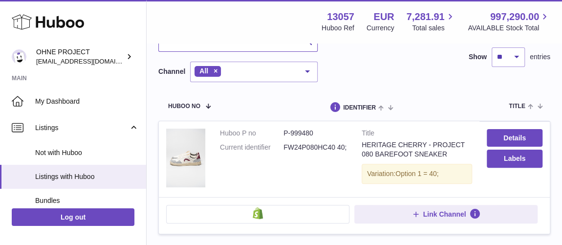
scroll to position [44, 0]
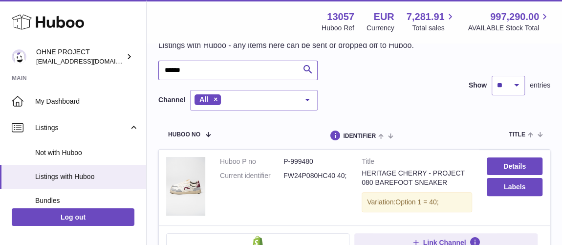
drag, startPoint x: 205, startPoint y: 73, endPoint x: 96, endPoint y: 73, distance: 108.4
click at [96, 73] on div "Huboo OHNE PROJECT internalAdmin-13057@internal.huboo.com Main My Dashboard Lis…" at bounding box center [281, 153] width 562 height 395
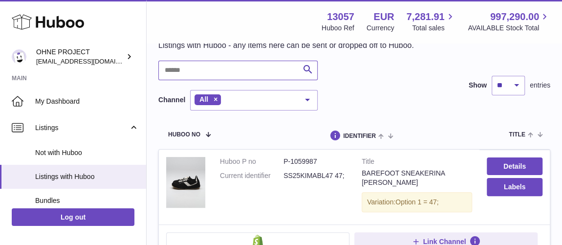
type input "*"
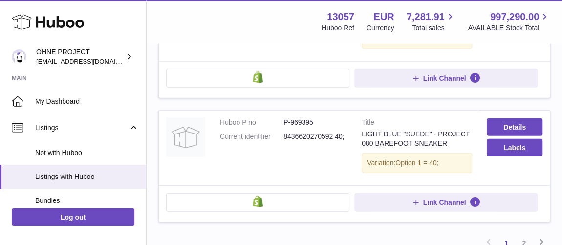
scroll to position [1303, 0]
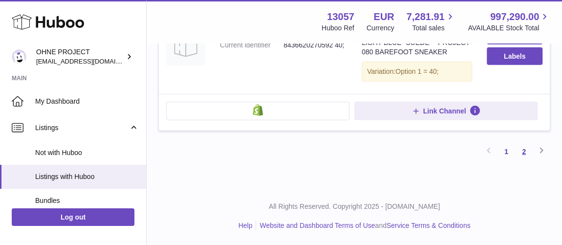
click at [525, 153] on link "2" at bounding box center [524, 152] width 18 height 18
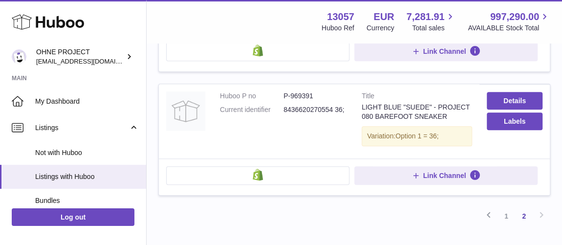
scroll to position [443, 0]
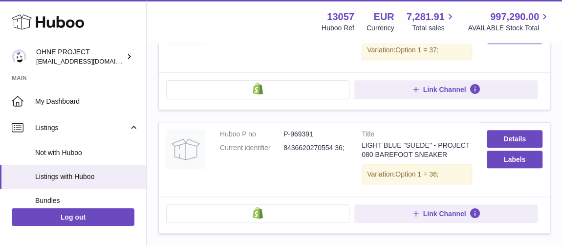
click at [297, 129] on dd "P-969391" at bounding box center [314, 133] width 63 height 9
copy dd "969391"
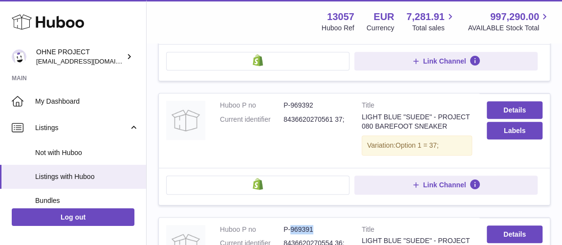
scroll to position [310, 0]
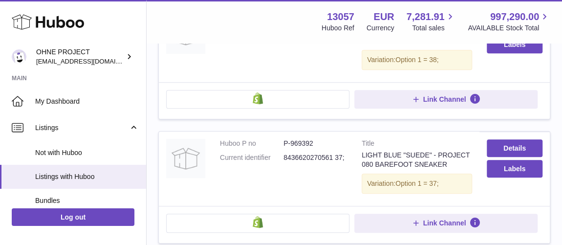
click at [310, 143] on dd "P-969392" at bounding box center [314, 143] width 63 height 9
copy dd "969392"
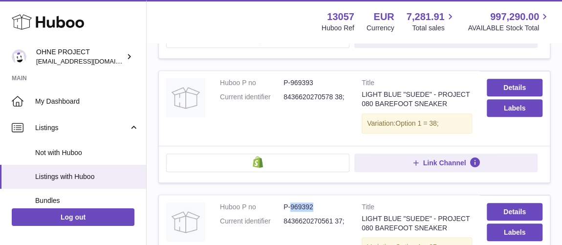
scroll to position [221, 0]
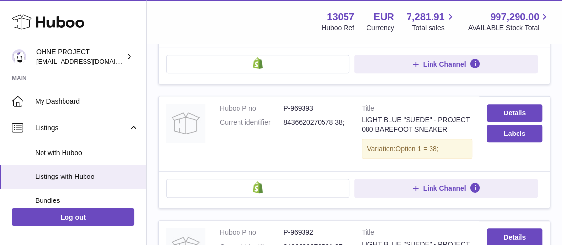
click at [301, 104] on dd "P-969393" at bounding box center [314, 108] width 63 height 9
copy dd "969393"
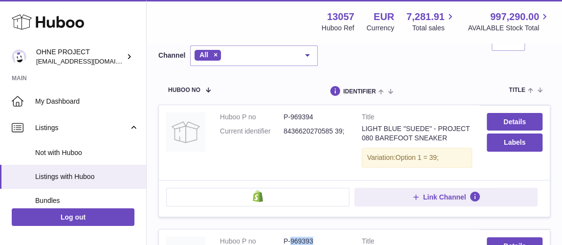
scroll to position [44, 0]
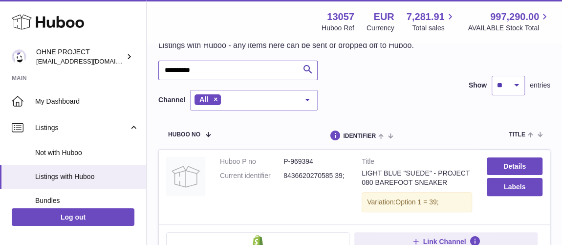
drag, startPoint x: 208, startPoint y: 71, endPoint x: 107, endPoint y: 70, distance: 100.1
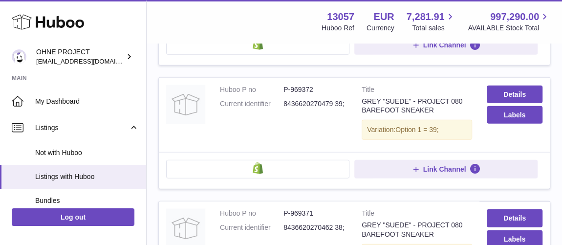
scroll to position [1110, 0]
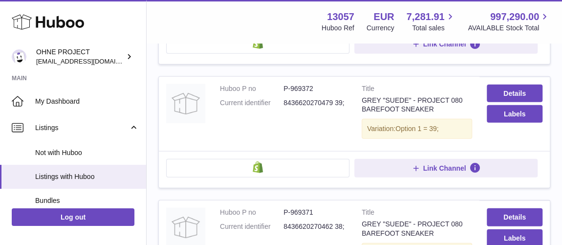
click at [306, 84] on dd "P-969372" at bounding box center [314, 88] width 63 height 9
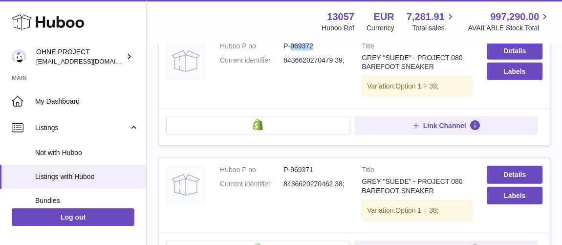
scroll to position [1198, 0]
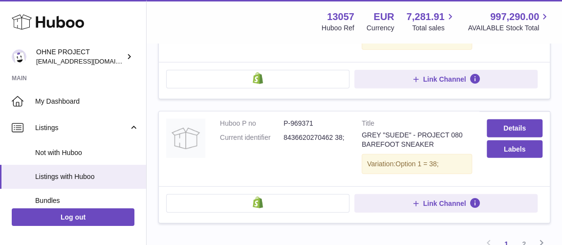
click at [300, 119] on dd "P-969371" at bounding box center [314, 123] width 63 height 9
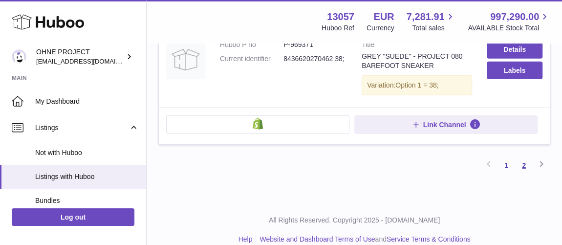
click at [525, 156] on link "2" at bounding box center [524, 165] width 18 height 18
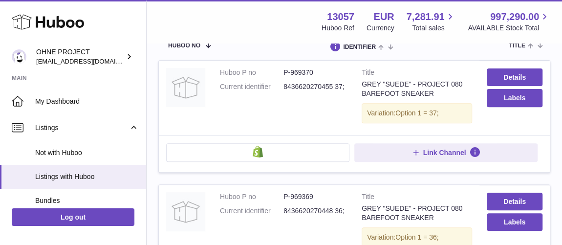
scroll to position [177, 0]
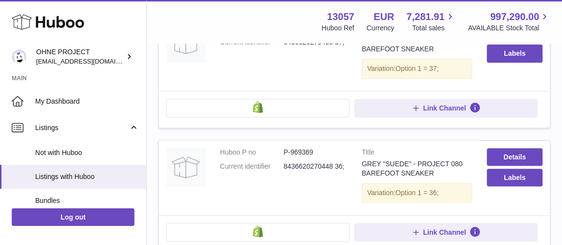
click at [312, 148] on dd "P-969369" at bounding box center [314, 151] width 63 height 9
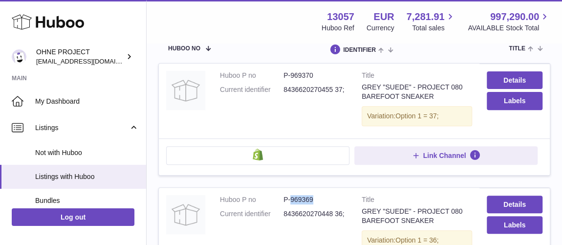
scroll to position [88, 0]
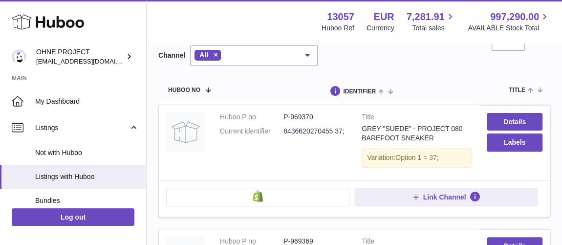
click at [311, 117] on dd "P-969370" at bounding box center [314, 116] width 63 height 9
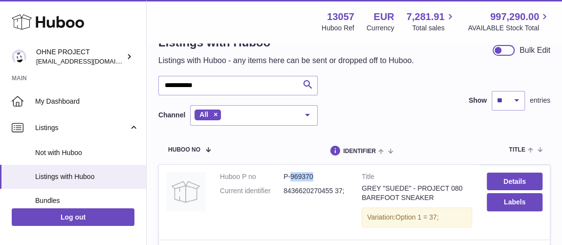
scroll to position [0, 0]
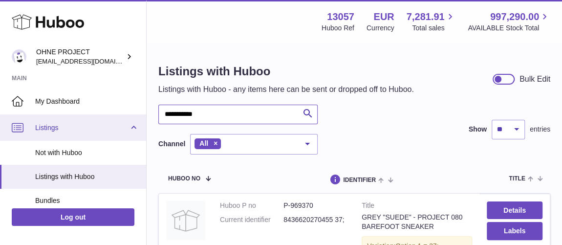
drag, startPoint x: 206, startPoint y: 118, endPoint x: 57, endPoint y: 115, distance: 149.0
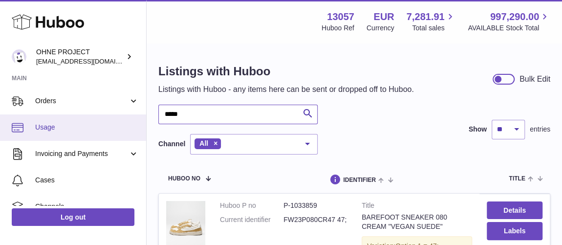
drag, startPoint x: 210, startPoint y: 115, endPoint x: 109, endPoint y: 113, distance: 101.1
click at [109, 113] on div "Huboo OHNE PROJECT internalAdmin-13057@internal.huboo.com Main My Dashboard Lis…" at bounding box center [281, 197] width 562 height 394
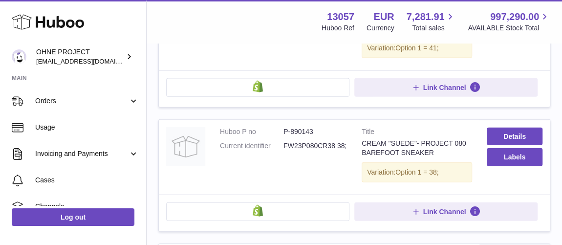
scroll to position [1154, 0]
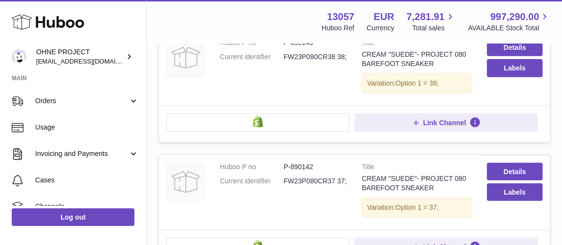
click at [301, 162] on dd "P-890142" at bounding box center [314, 166] width 63 height 9
click at [189, 162] on img at bounding box center [185, 181] width 39 height 39
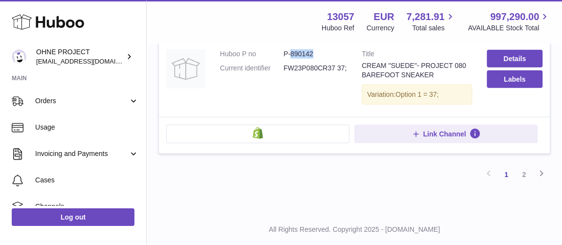
scroll to position [1276, 0]
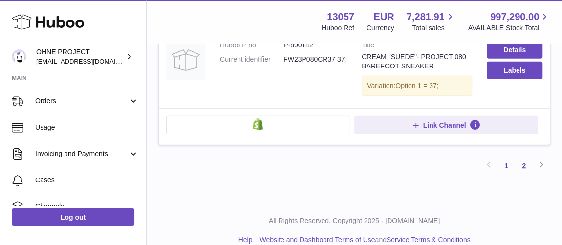
click at [516, 157] on link "2" at bounding box center [524, 166] width 18 height 18
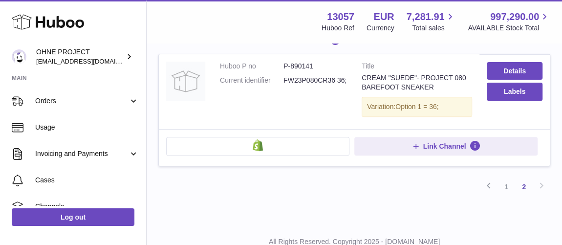
scroll to position [128, 0]
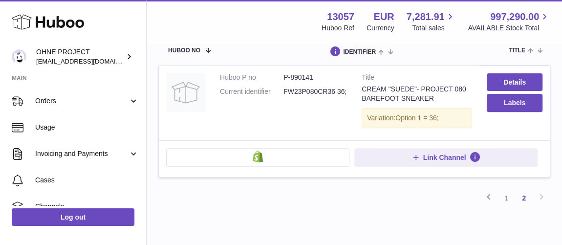
click at [304, 81] on dl "Huboo P no P-890141 Current identifier FW23P080CR36 36;" at bounding box center [283, 87] width 127 height 28
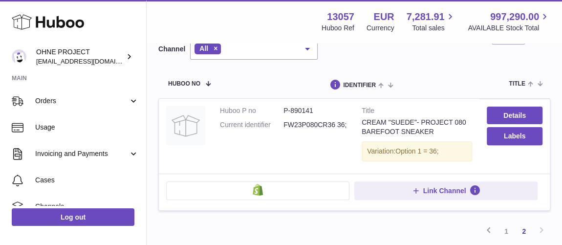
scroll to position [39, 0]
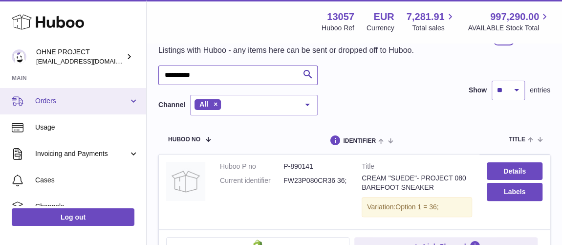
drag, startPoint x: 220, startPoint y: 78, endPoint x: 105, endPoint y: 89, distance: 114.8
click at [105, 89] on div "**********" at bounding box center [281, 170] width 562 height 419
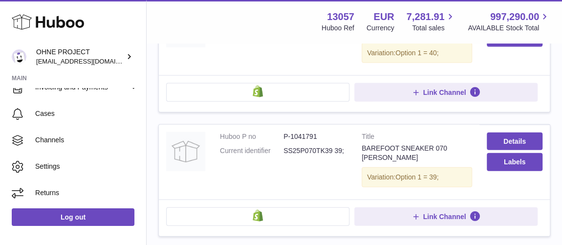
scroll to position [1194, 0]
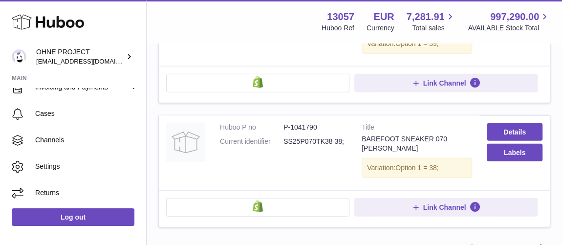
click at [508, 239] on link "2" at bounding box center [506, 248] width 18 height 18
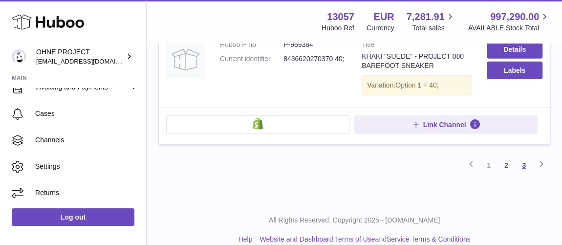
click at [524, 156] on link "3" at bounding box center [524, 165] width 18 height 18
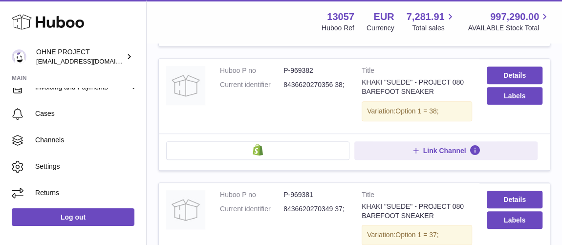
scroll to position [310, 0]
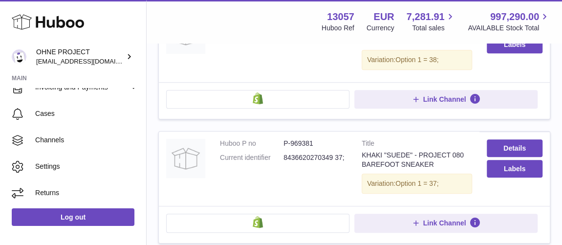
click at [303, 139] on dd "P-969381" at bounding box center [314, 143] width 63 height 9
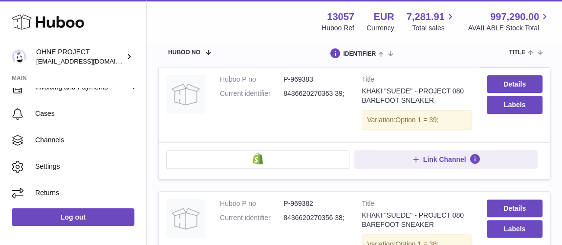
scroll to position [221, 0]
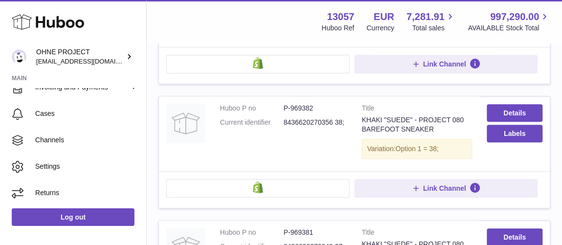
click at [308, 104] on dd "P-969382" at bounding box center [314, 108] width 63 height 9
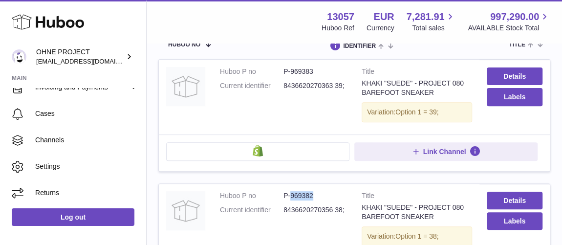
scroll to position [133, 0]
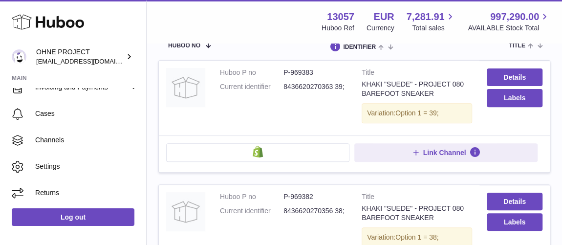
click at [303, 70] on dd "P-969383" at bounding box center [314, 72] width 63 height 9
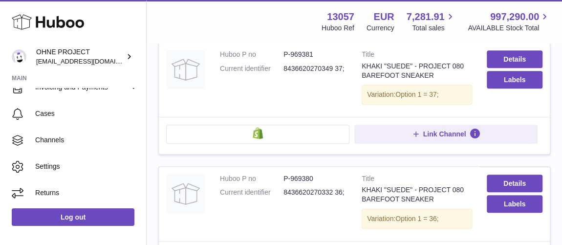
scroll to position [540, 0]
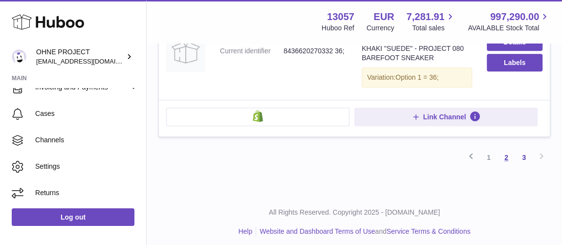
click at [507, 151] on link "2" at bounding box center [506, 157] width 18 height 18
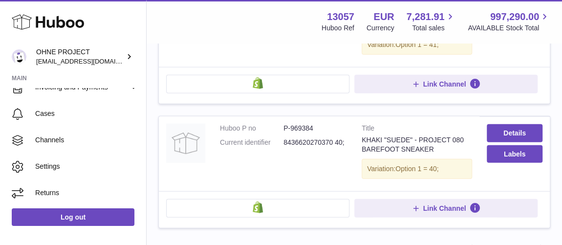
scroll to position [1188, 0]
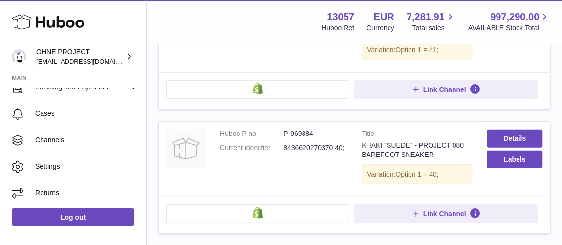
click at [304, 129] on dd "P-969384" at bounding box center [314, 133] width 63 height 9
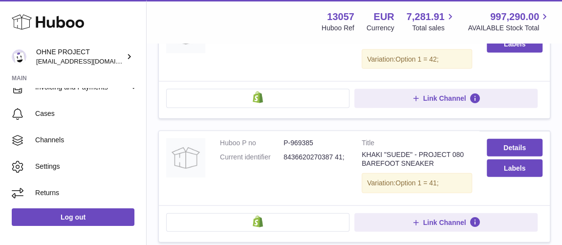
scroll to position [966, 0]
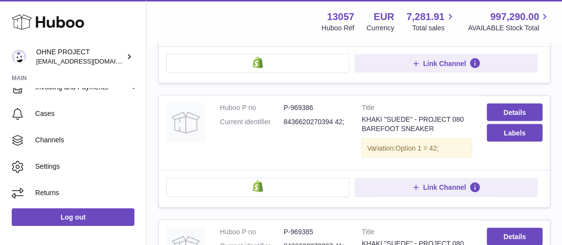
click at [302, 103] on dd "P-969386" at bounding box center [314, 107] width 63 height 9
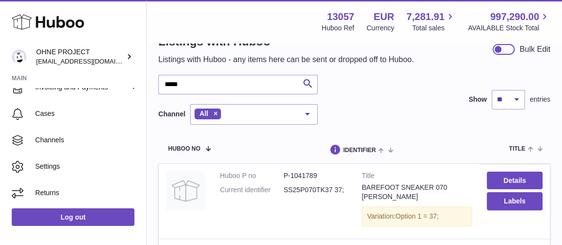
scroll to position [0, 0]
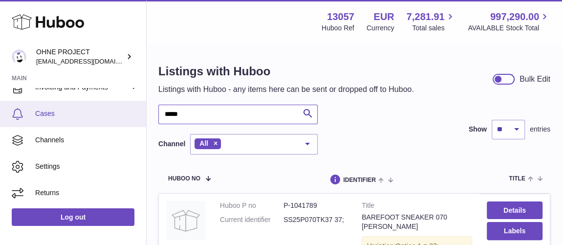
drag, startPoint x: 192, startPoint y: 116, endPoint x: 92, endPoint y: 116, distance: 100.1
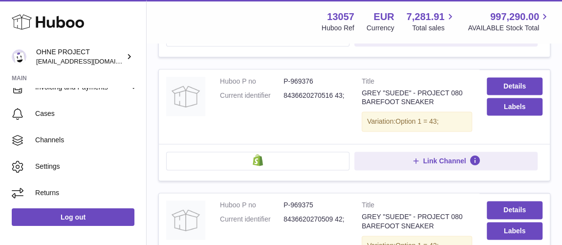
scroll to position [710, 0]
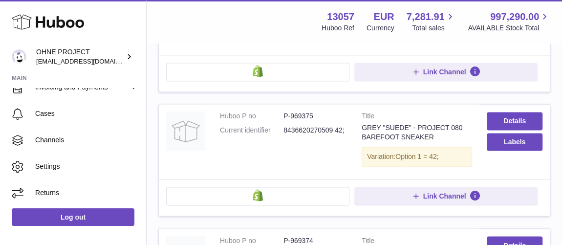
click at [308, 114] on dl "Huboo P no P-969375 Current identifier 8436620270509 42;" at bounding box center [283, 125] width 127 height 28
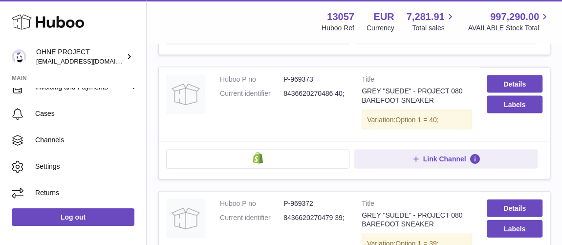
scroll to position [976, 0]
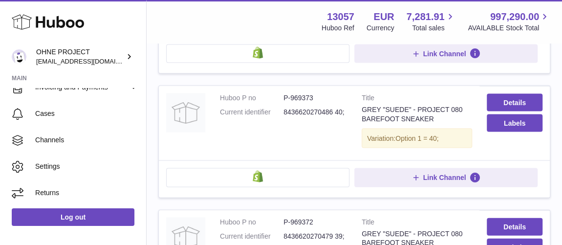
click at [307, 93] on dd "P-969373" at bounding box center [314, 97] width 63 height 9
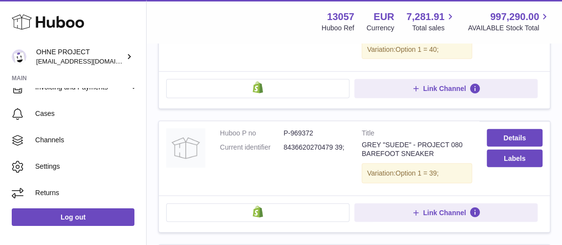
click at [308, 128] on dd "P-969372" at bounding box center [314, 132] width 63 height 9
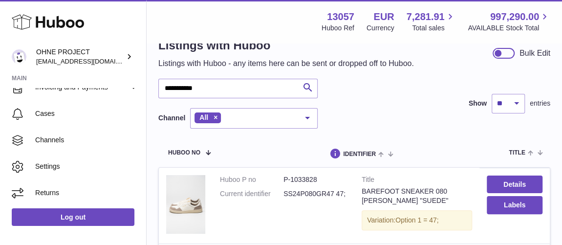
scroll to position [0, 0]
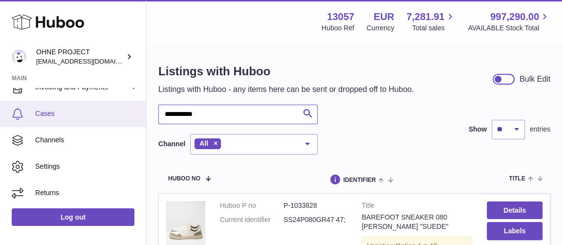
drag, startPoint x: 206, startPoint y: 109, endPoint x: 62, endPoint y: 103, distance: 144.7
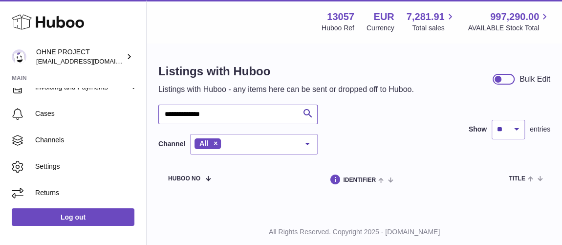
drag, startPoint x: 236, startPoint y: 115, endPoint x: 198, endPoint y: 116, distance: 38.1
click at [198, 116] on input "**********" at bounding box center [237, 115] width 159 height 20
type input "**********"
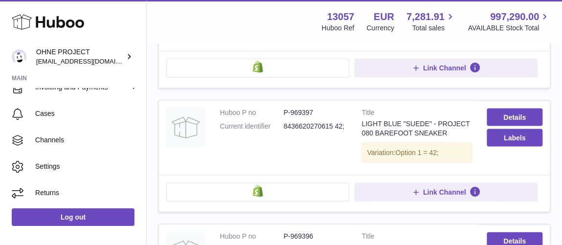
scroll to position [932, 0]
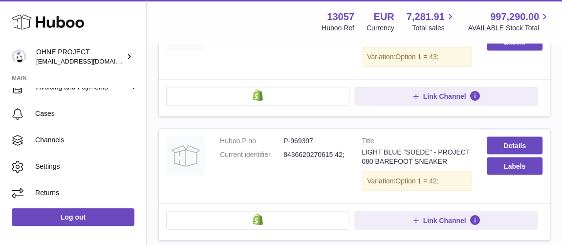
click at [297, 146] on dd "P-969397" at bounding box center [314, 140] width 63 height 9
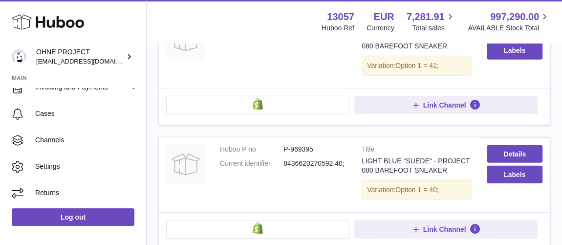
scroll to position [1243, 0]
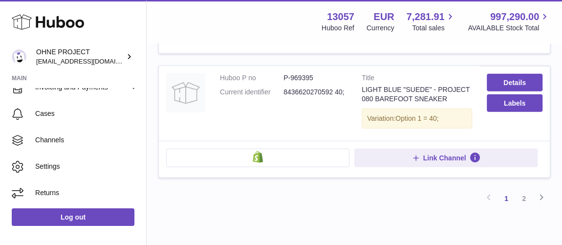
click at [307, 99] on dl "Huboo P no P-969395 Current identifier 8436620270592 40;" at bounding box center [283, 87] width 127 height 28
click at [306, 83] on dd "P-969395" at bounding box center [314, 77] width 63 height 9
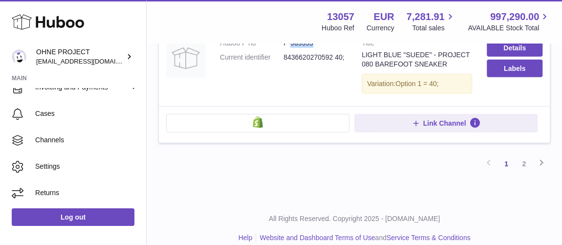
scroll to position [1303, 0]
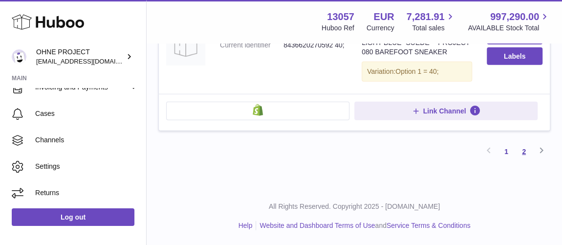
click at [525, 153] on link "2" at bounding box center [524, 152] width 18 height 18
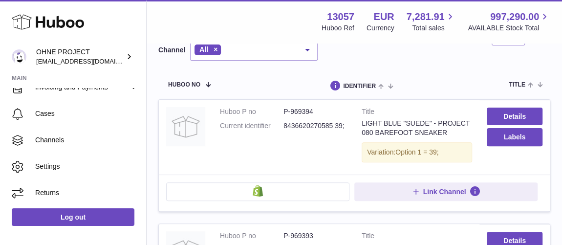
scroll to position [88, 0]
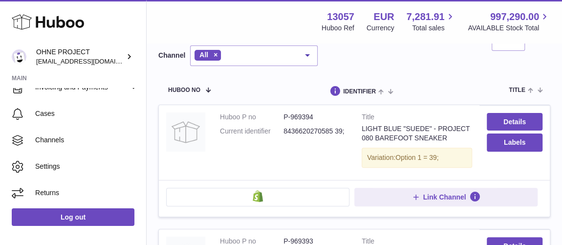
click at [308, 117] on dd "P-969394" at bounding box center [314, 116] width 63 height 9
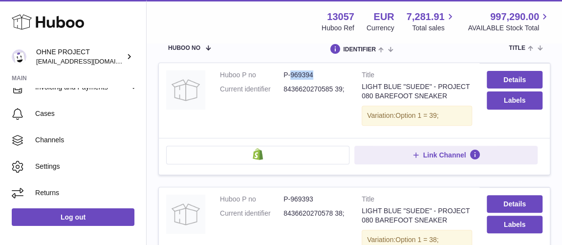
scroll to position [221, 0]
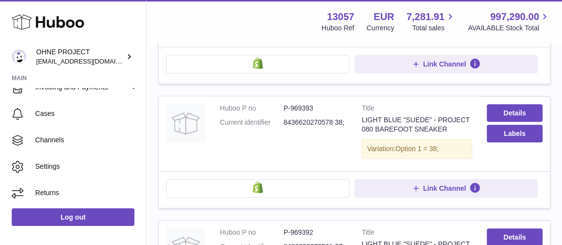
click at [308, 105] on dd "P-969393" at bounding box center [314, 108] width 63 height 9
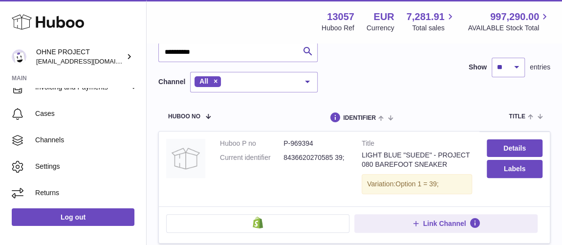
scroll to position [0, 0]
